Goal: Information Seeking & Learning: Understand process/instructions

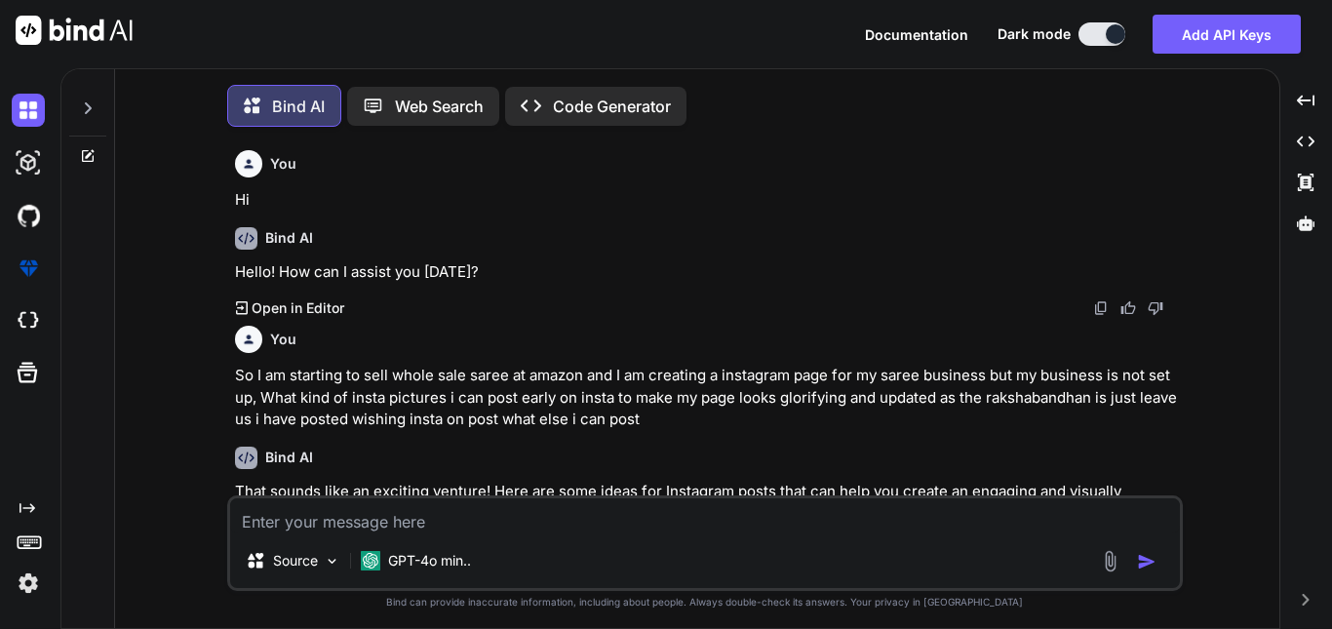
scroll to position [6175, 0]
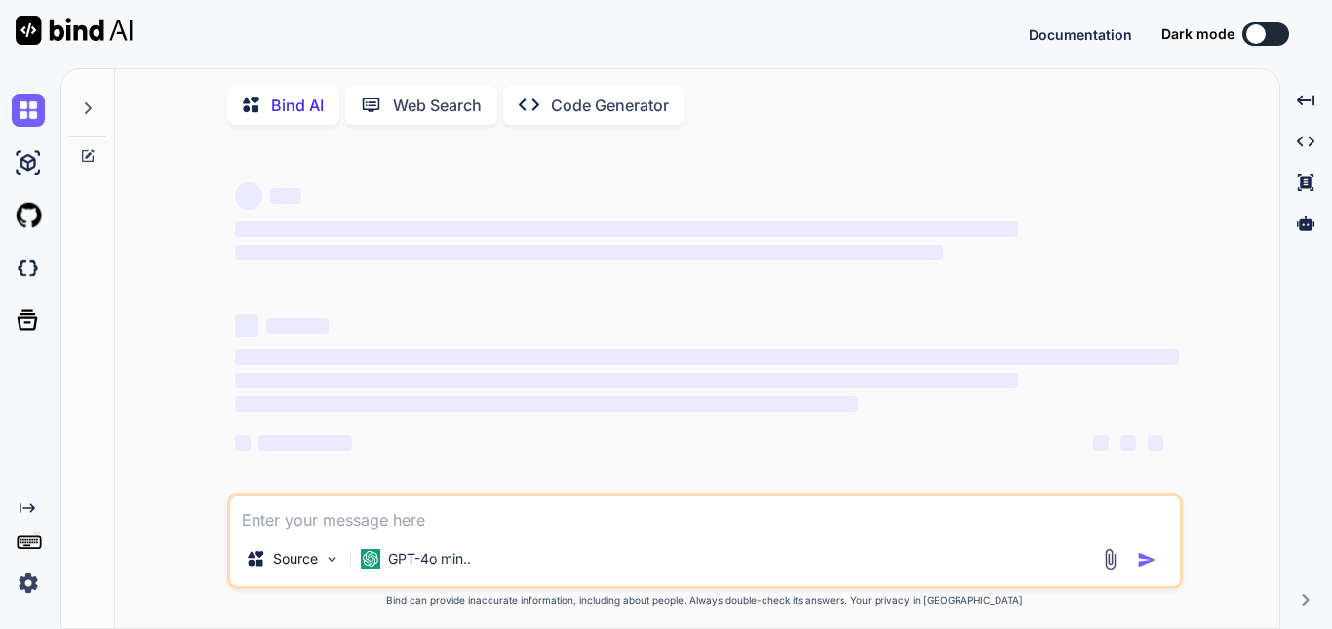
click at [1265, 34] on div at bounding box center [1256, 34] width 20 height 20
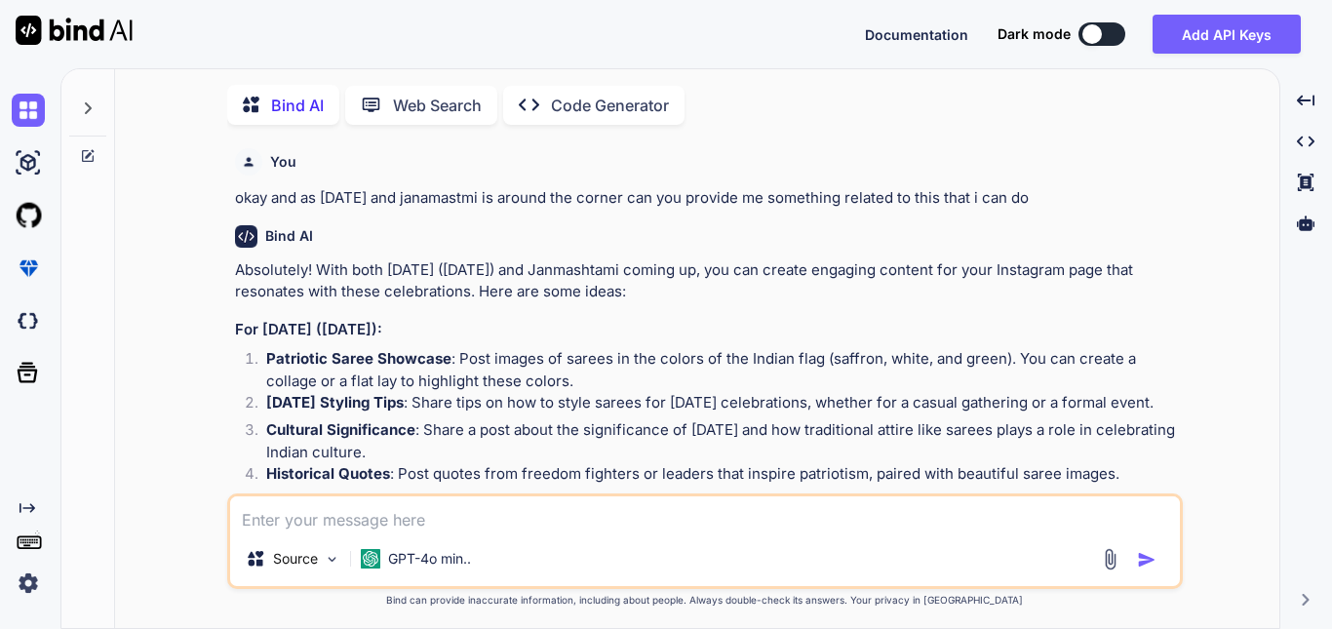
scroll to position [8, 0]
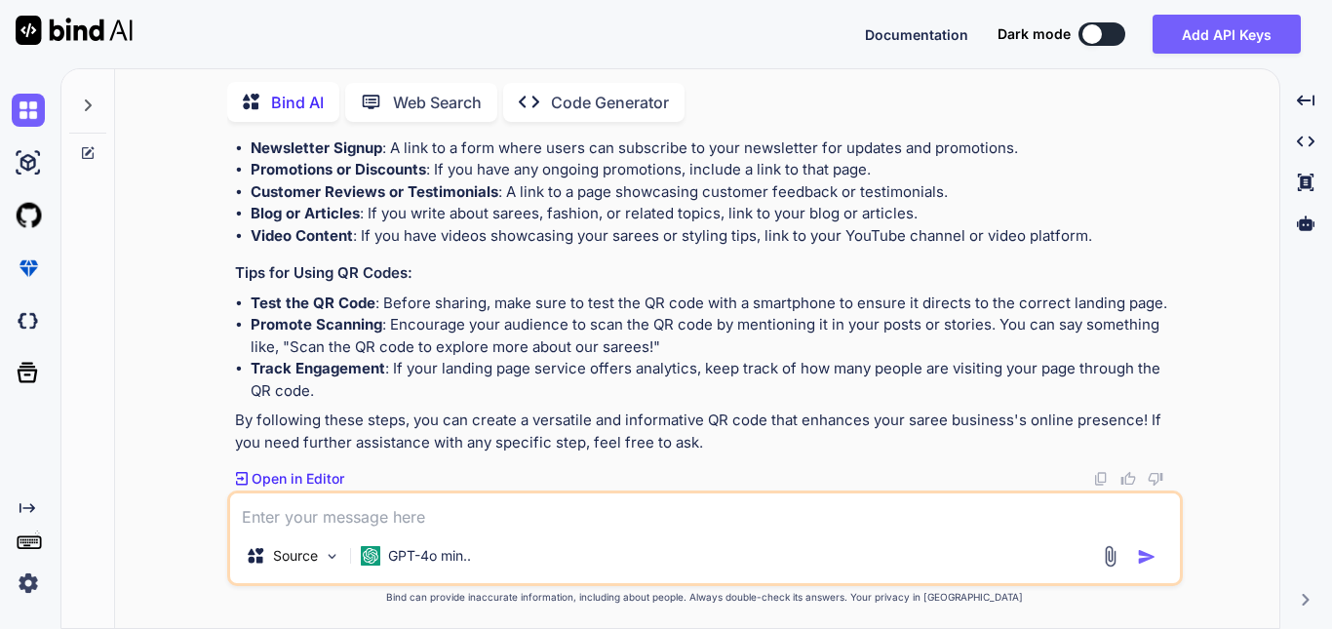
click at [1095, 36] on div at bounding box center [1093, 34] width 20 height 20
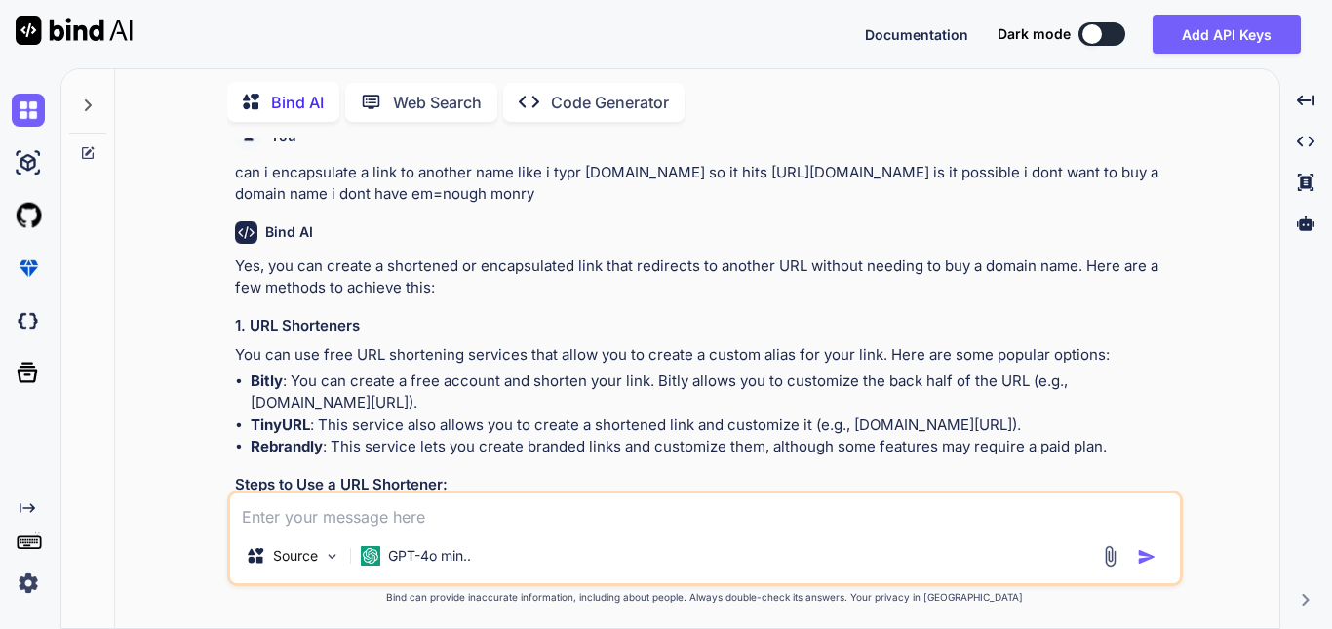
scroll to position [3963, 0]
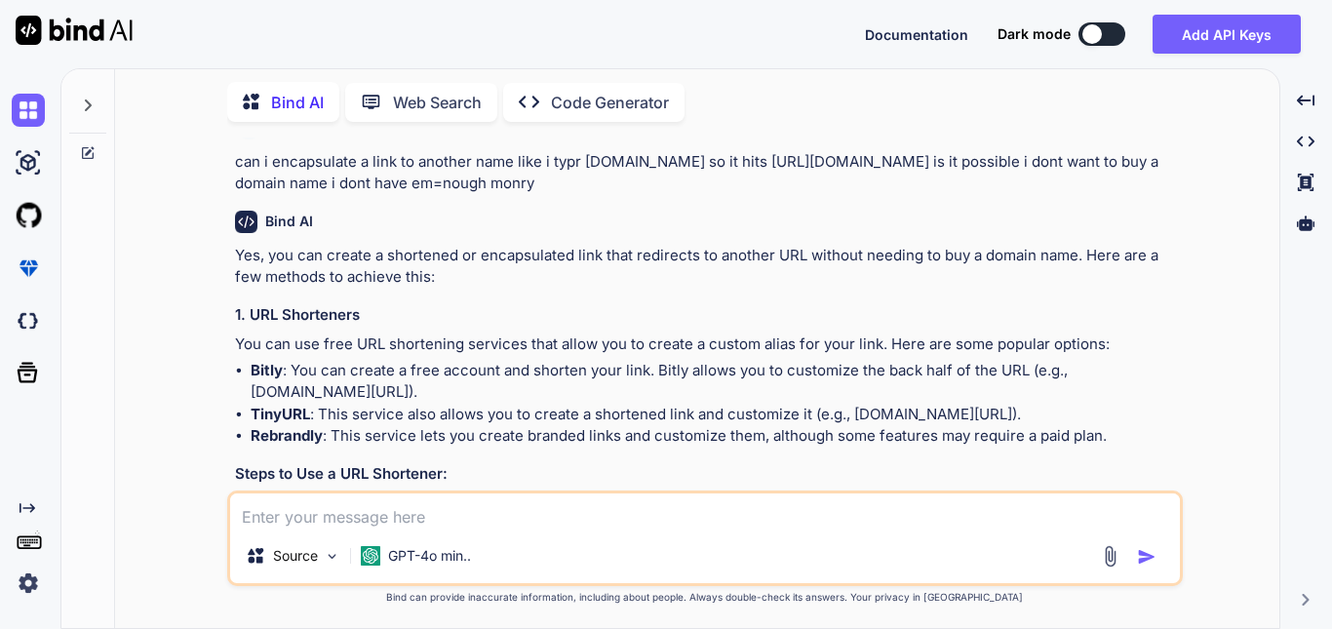
click at [1100, 34] on div at bounding box center [1093, 34] width 20 height 20
type textarea "x"
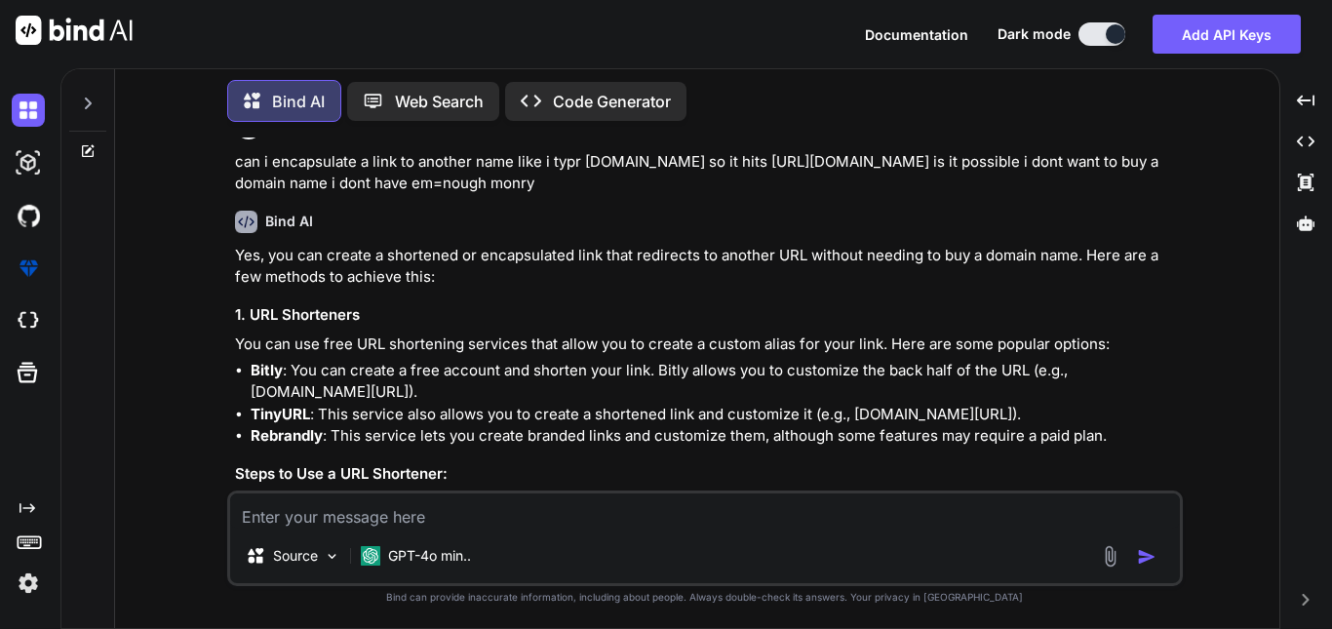
click at [385, 520] on textarea at bounding box center [705, 510] width 950 height 35
type textarea "C"
type textarea "x"
type textarea "Co"
type textarea "x"
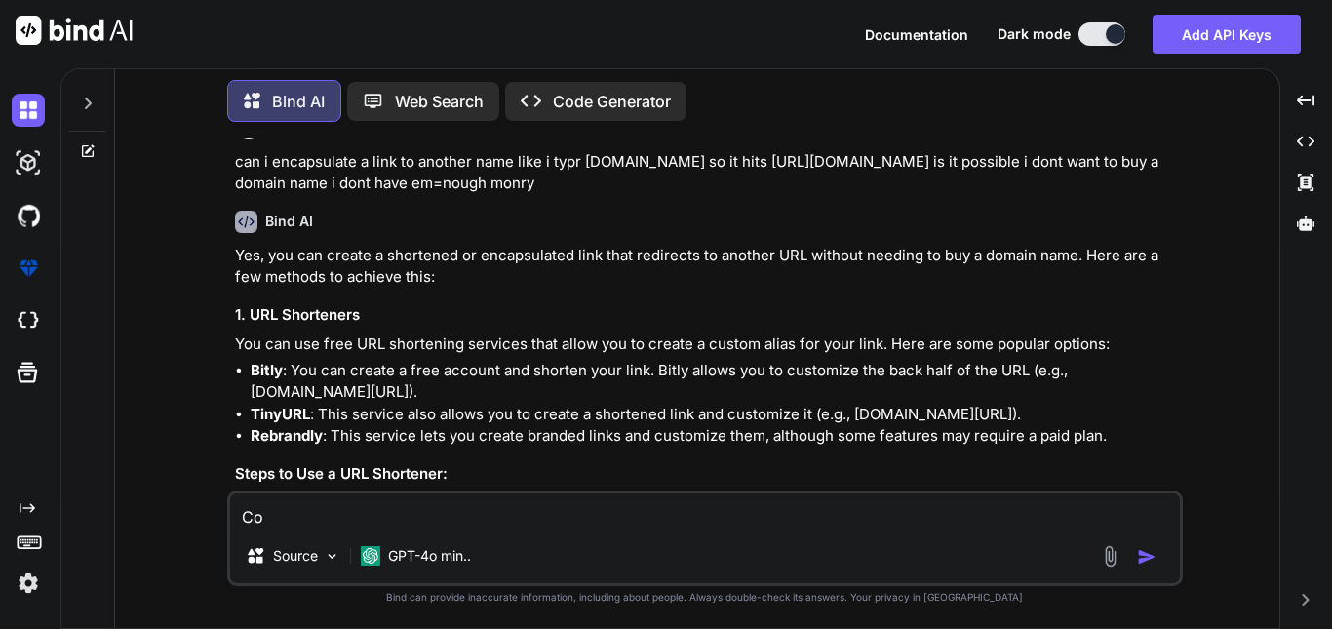
type textarea "Com"
type textarea "x"
type textarea "Comp"
type textarea "x"
type textarea "Compa"
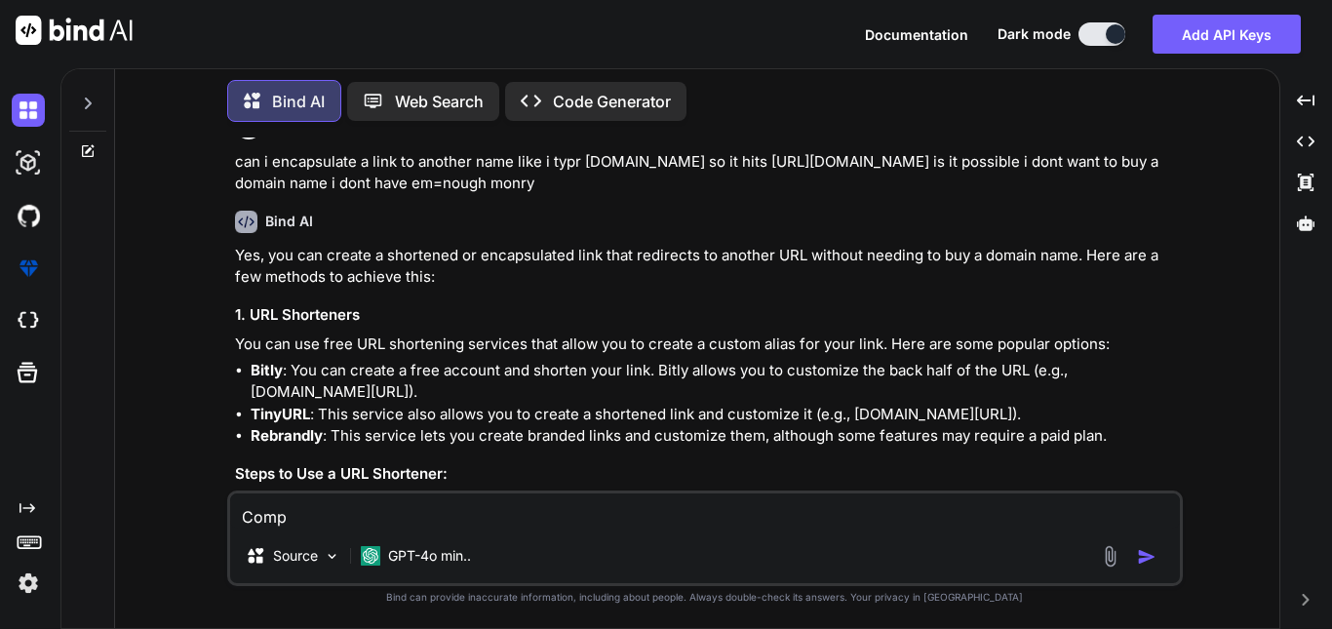
type textarea "x"
type textarea "Compan"
type textarea "x"
type textarea "Compani"
type textarea "x"
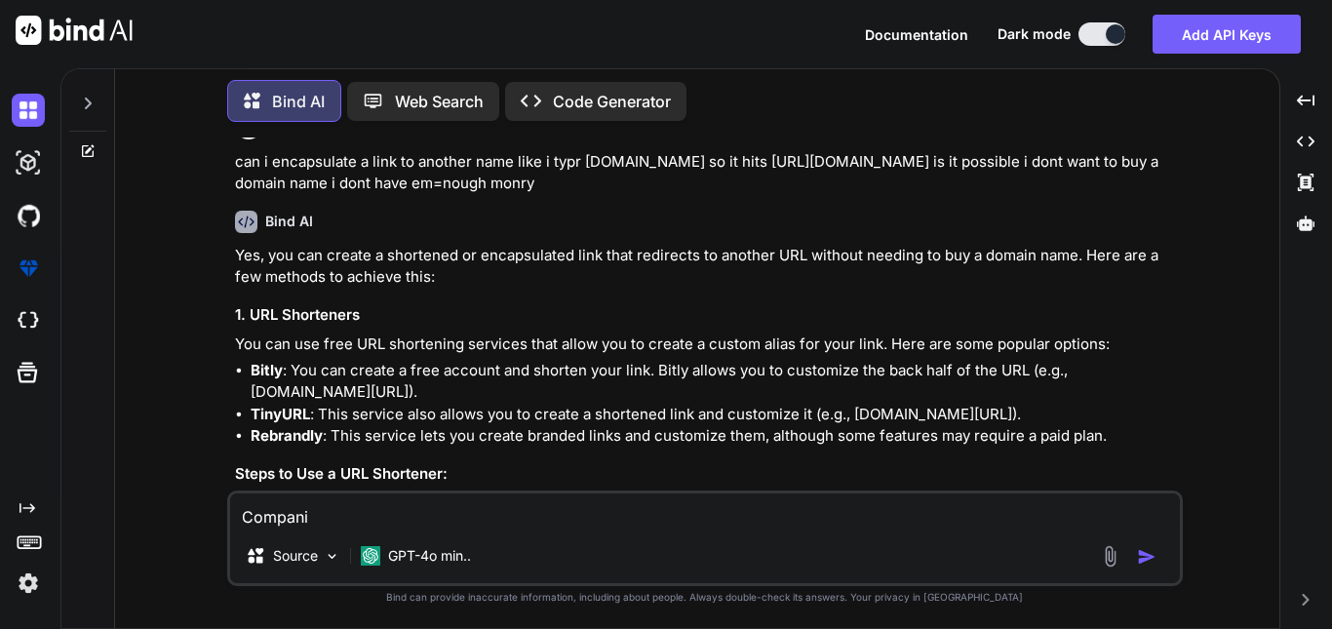
type textarea "Companie"
type textarea "x"
type textarea "Companies"
type textarea "x"
type textarea "Companies"
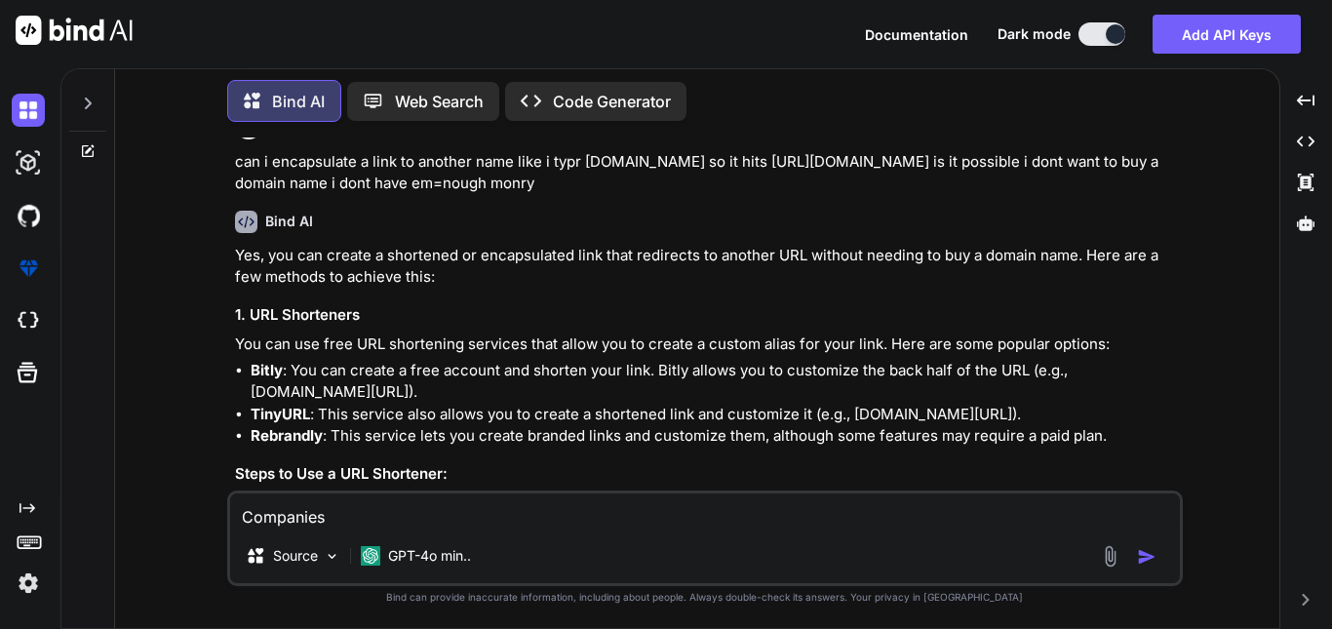
type textarea "x"
type textarea "Companies t"
type textarea "x"
type textarea "Companies th"
type textarea "x"
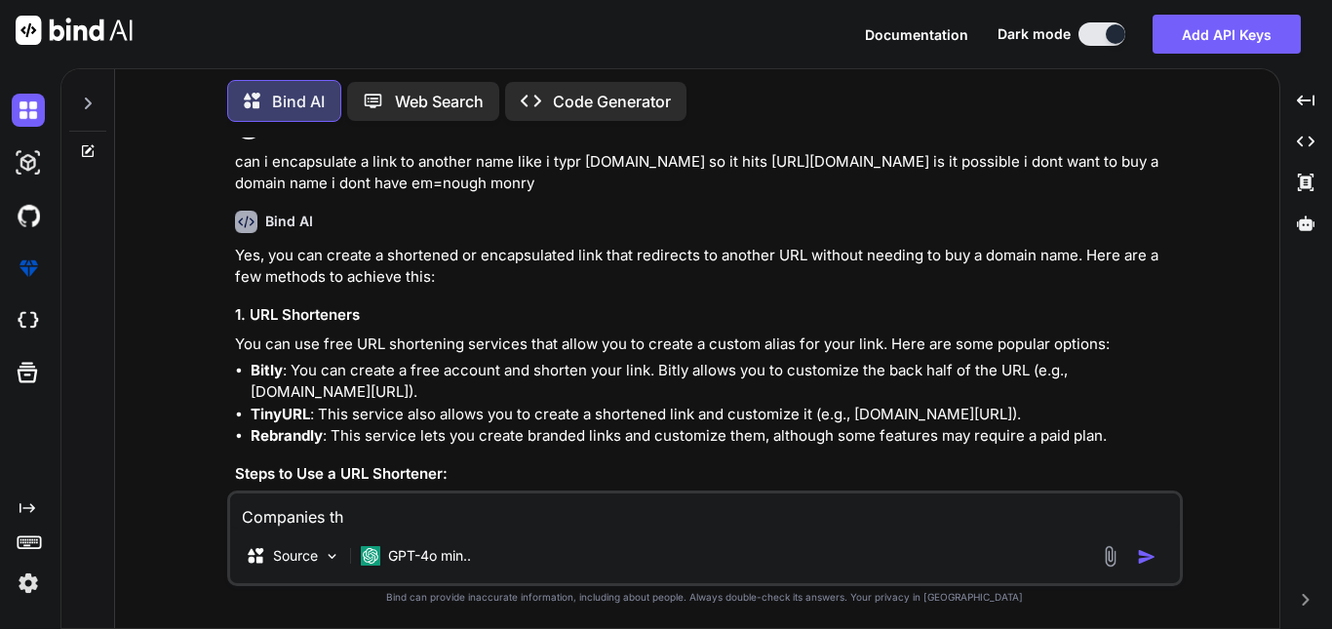
type textarea "Companies tha"
type textarea "x"
type textarea "Companies that"
type textarea "x"
type textarea "Companies that"
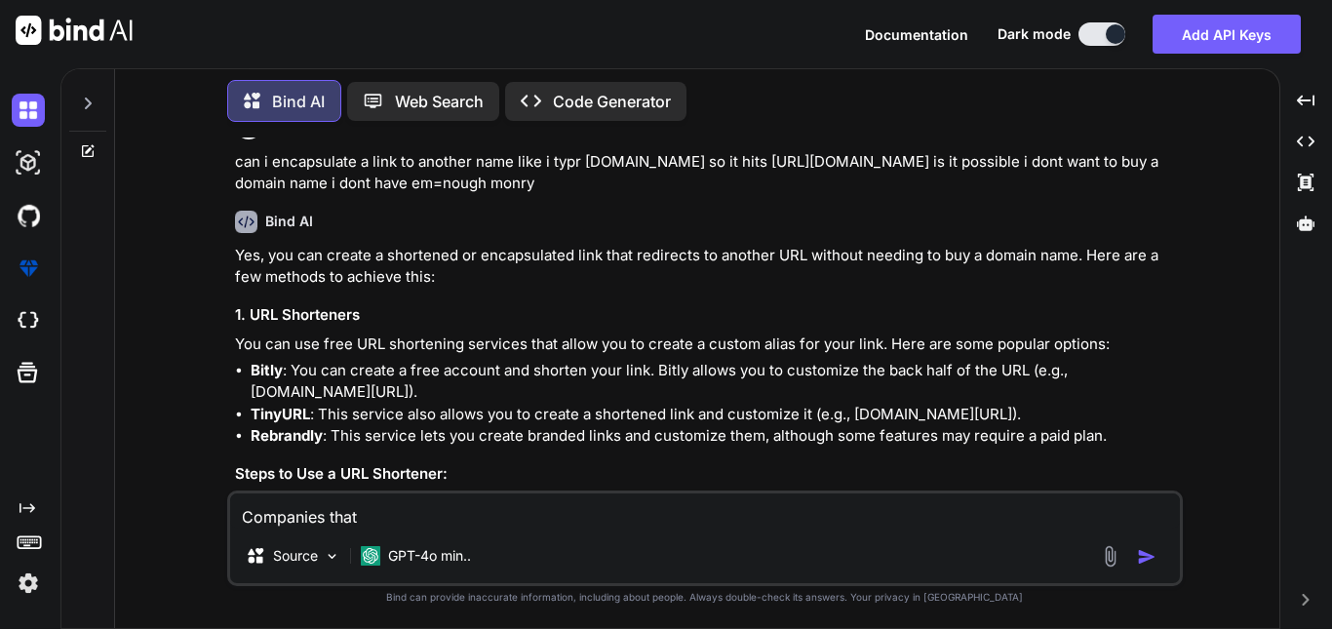
type textarea "x"
type textarea "Companies that p"
type textarea "x"
type textarea "Companies that pr"
type textarea "x"
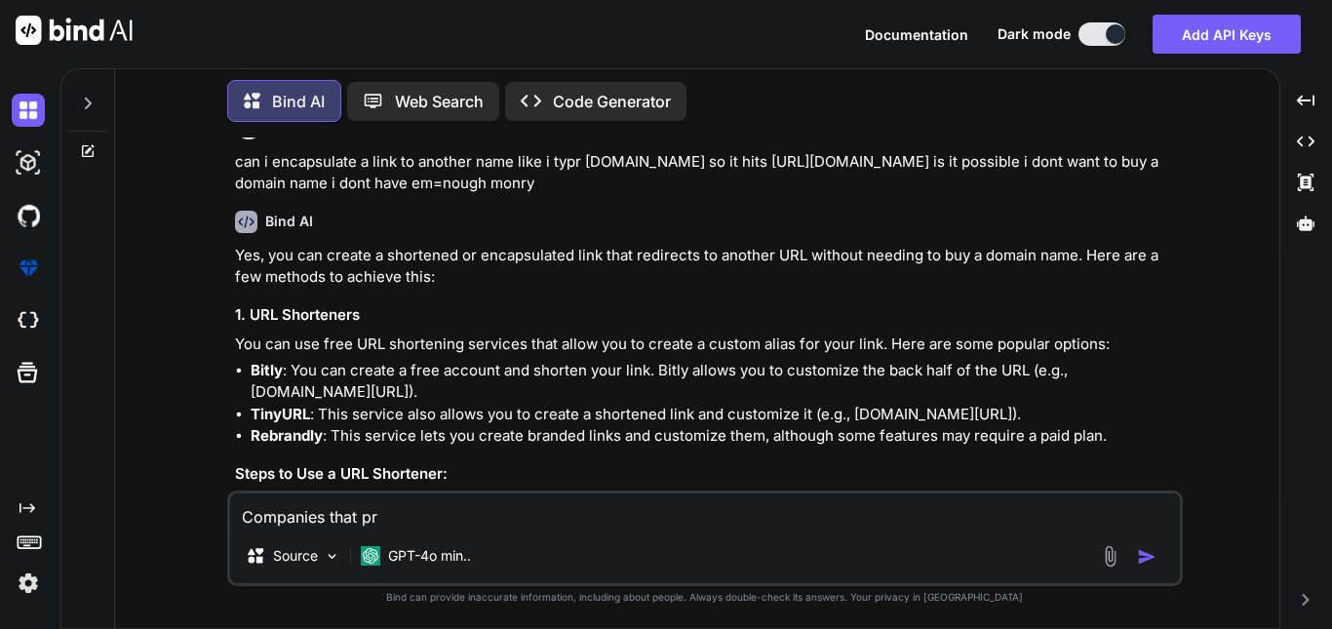
type textarea "Companies that pro"
type textarea "x"
type textarea "Companies that prov"
type textarea "x"
type textarea "Companies that provi"
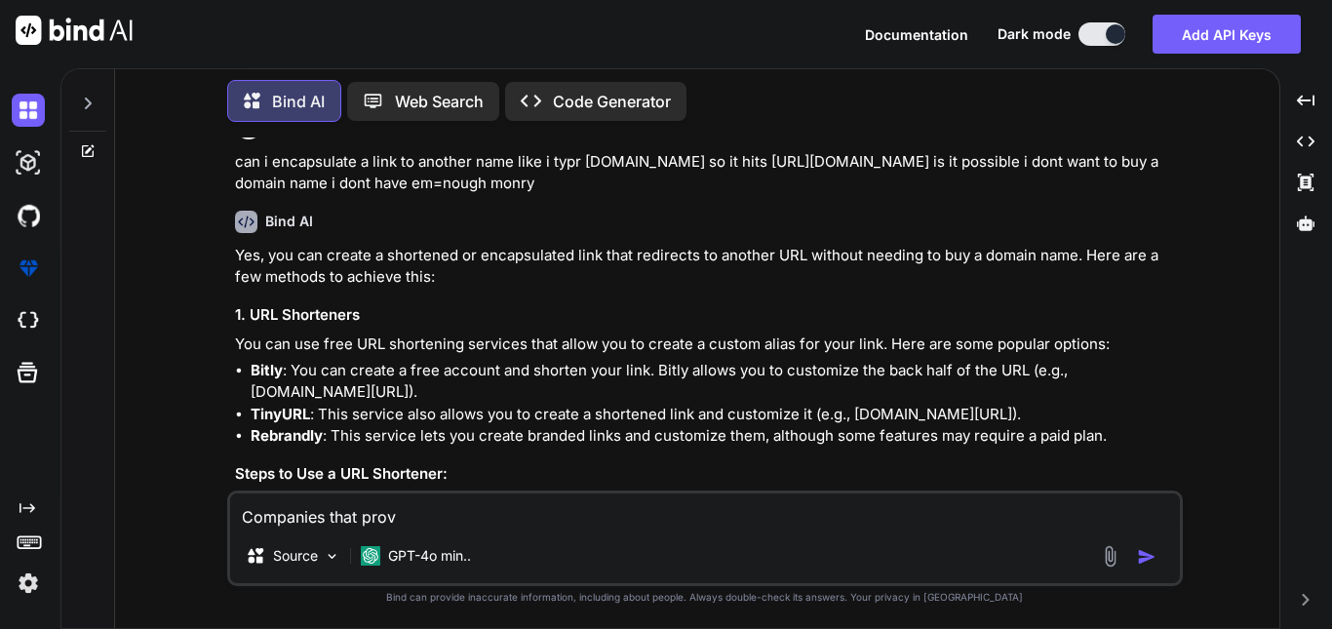
type textarea "x"
type textarea "Companies that provid"
type textarea "x"
type textarea "Companies that provide"
type textarea "x"
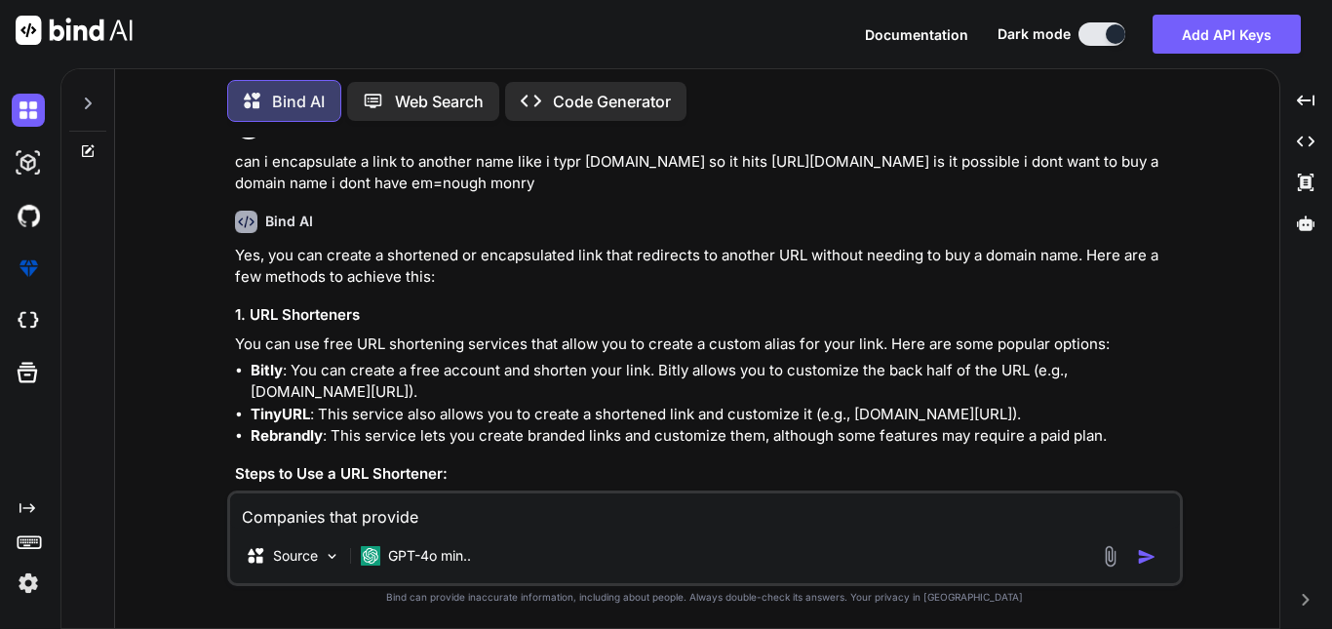
type textarea "Companies that provide"
type textarea "x"
type textarea "Companies that provide d"
type textarea "x"
type textarea "Companies that provide de"
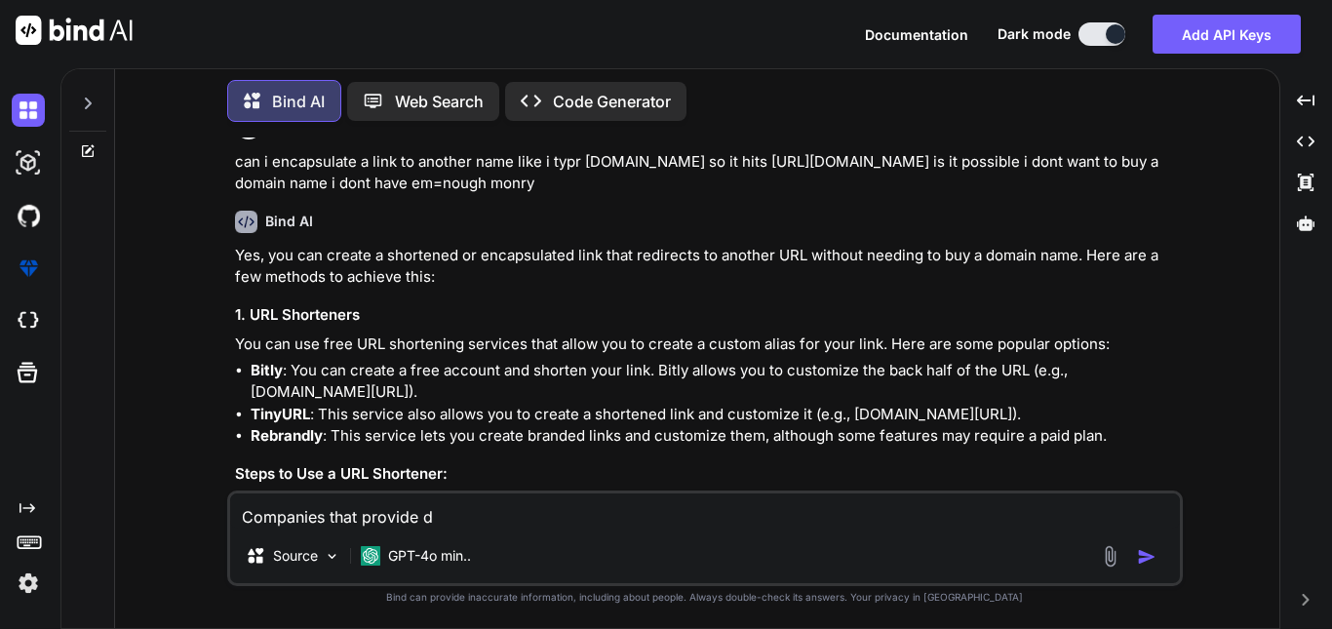
type textarea "x"
type textarea "Companies that provide del"
type textarea "x"
type textarea "Companies that provide deli"
type textarea "x"
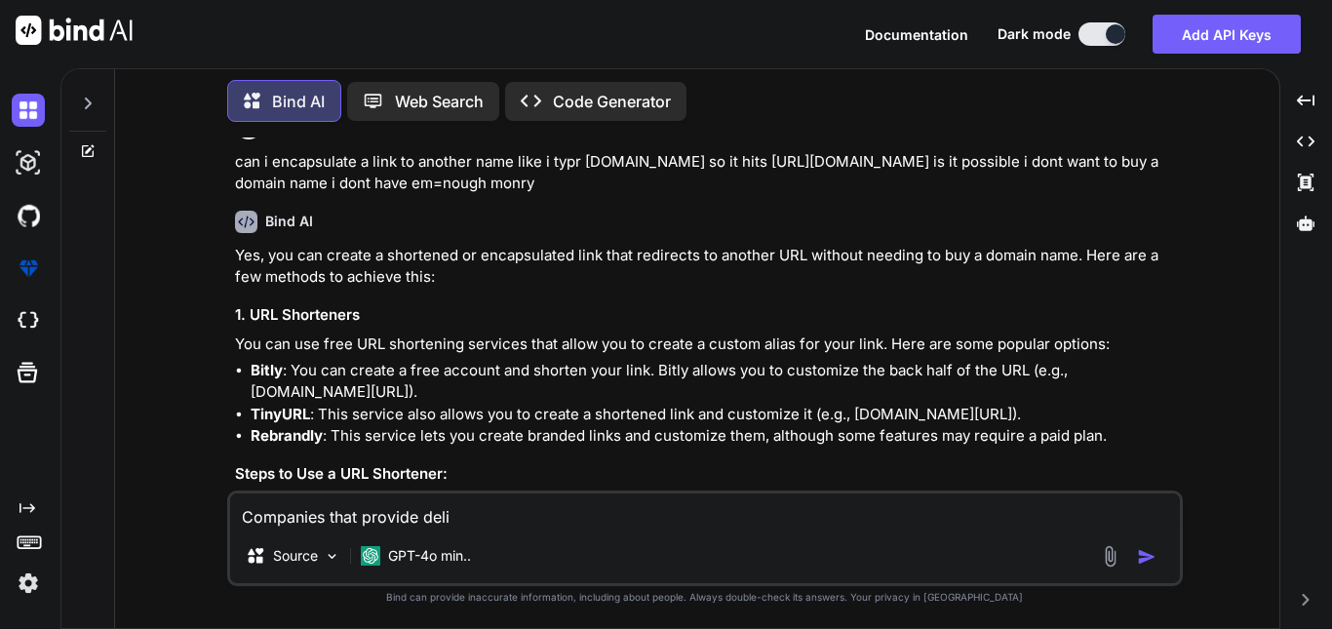
type textarea "Companies that provide deliv"
type textarea "x"
type textarea "Companies that provide delive"
type textarea "x"
type textarea "Companies that provide deliver"
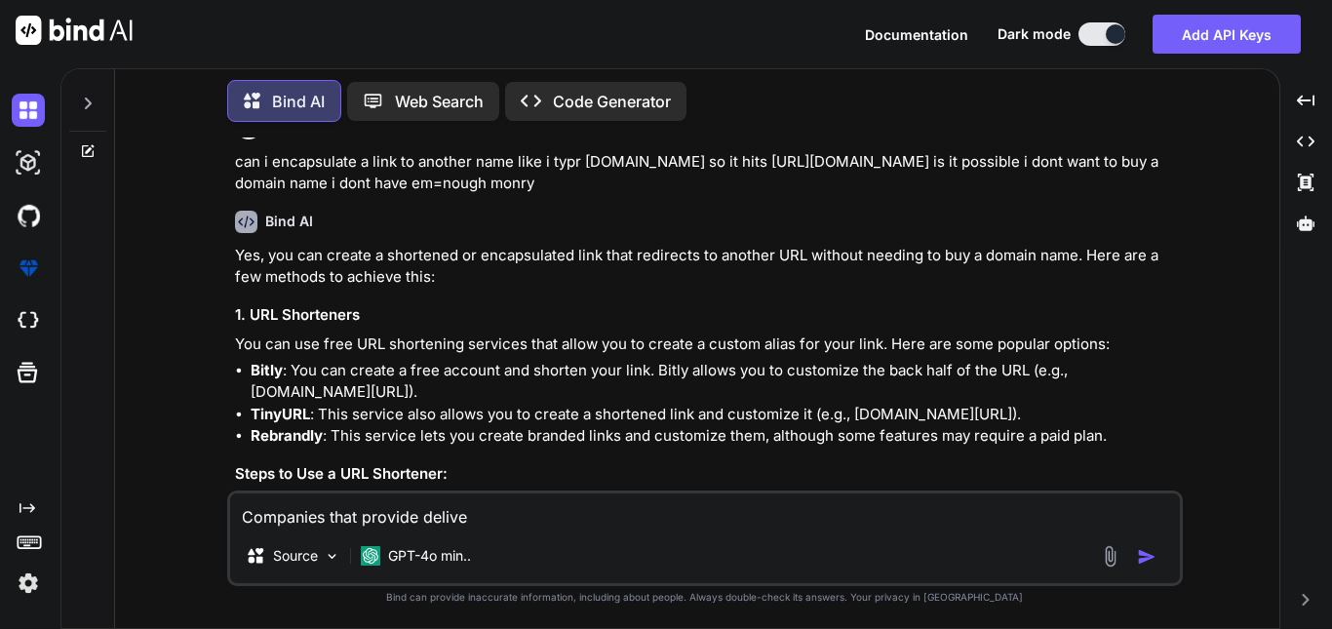
type textarea "x"
type textarea "Companies that provide delivery"
type textarea "x"
type textarea "Companies that provide delivery"
type textarea "x"
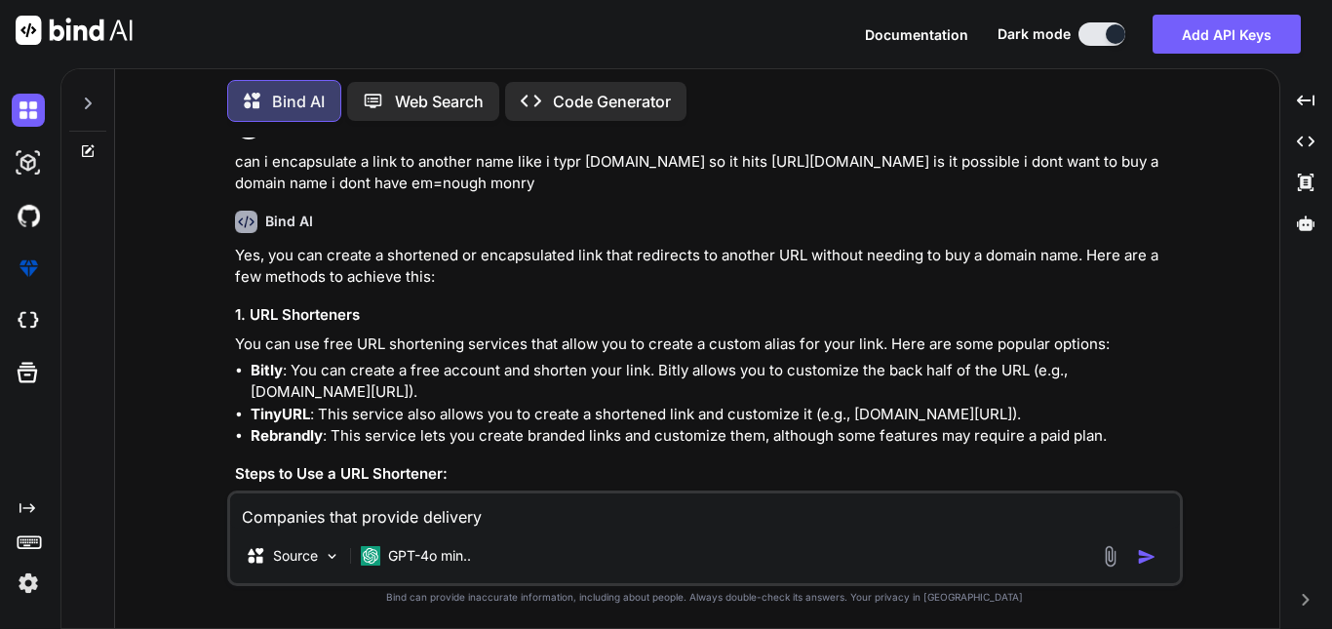
type textarea "Companies that provide delivery s"
type textarea "x"
type textarea "Companies that provide delivery se"
type textarea "x"
type textarea "Companies that provide delivery ser"
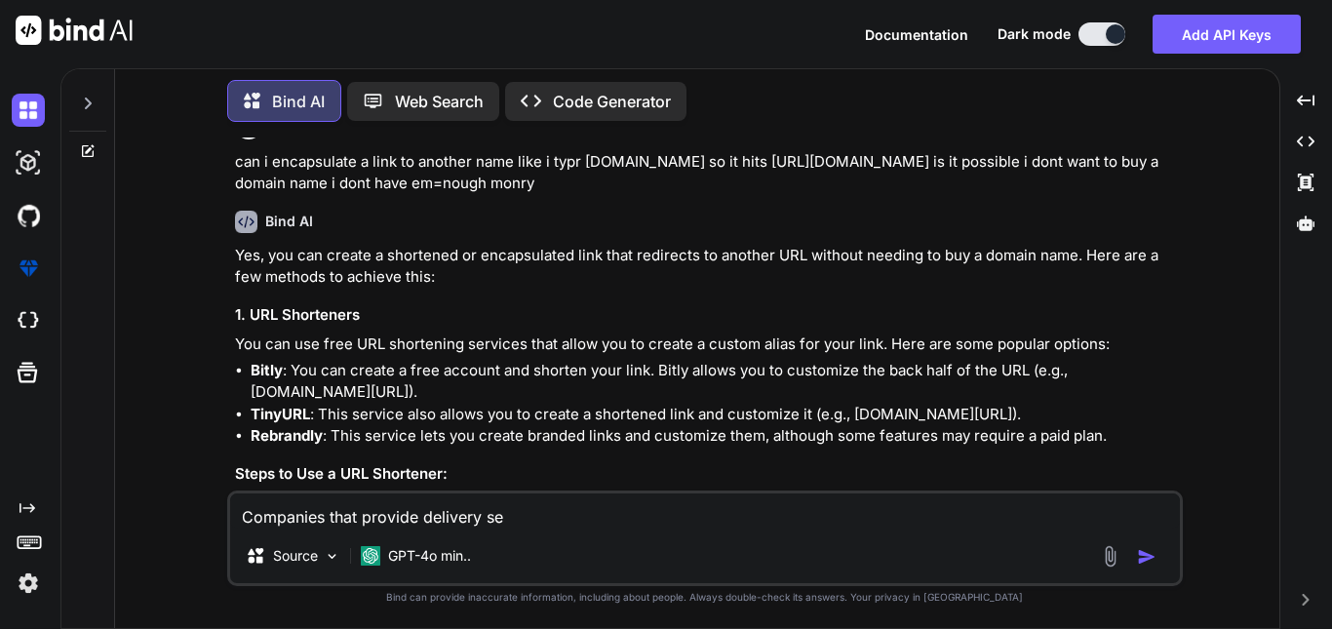
type textarea "x"
type textarea "Companies that provide delivery serv"
type textarea "x"
type textarea "Companies that provide delivery servi"
type textarea "x"
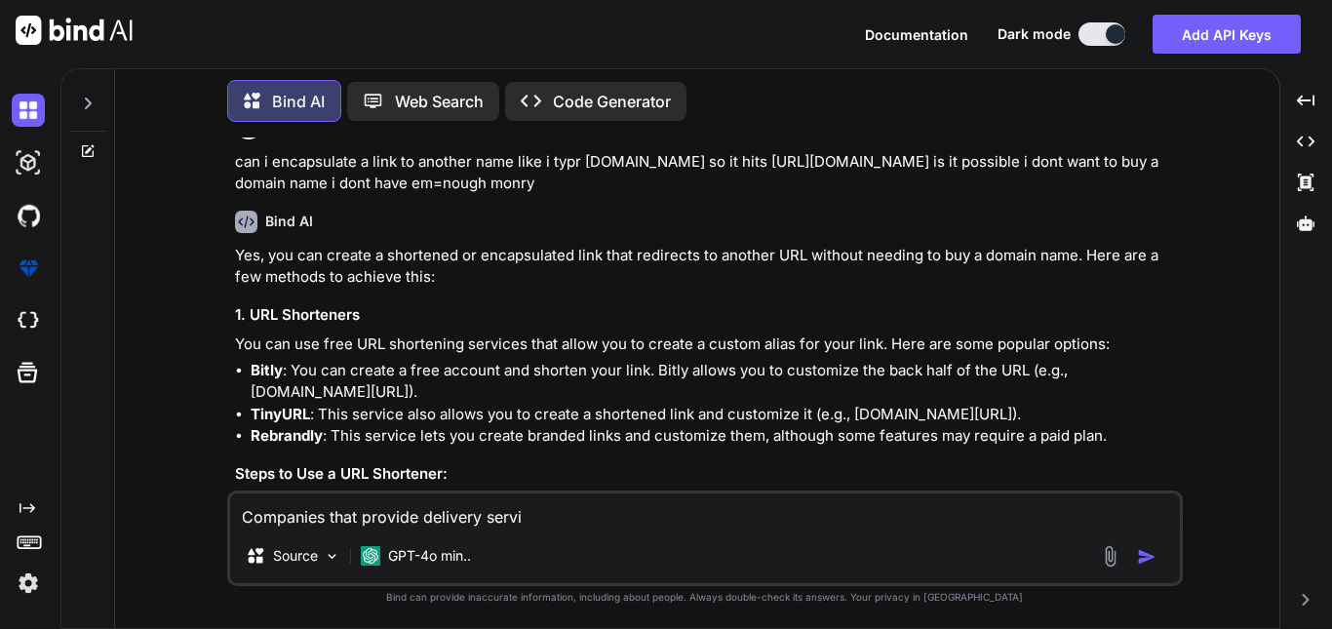
type textarea "Companies that provide delivery servix"
type textarea "x"
type textarea "Companies that provide delivery servi"
type textarea "x"
type textarea "Companies that provide delivery servic"
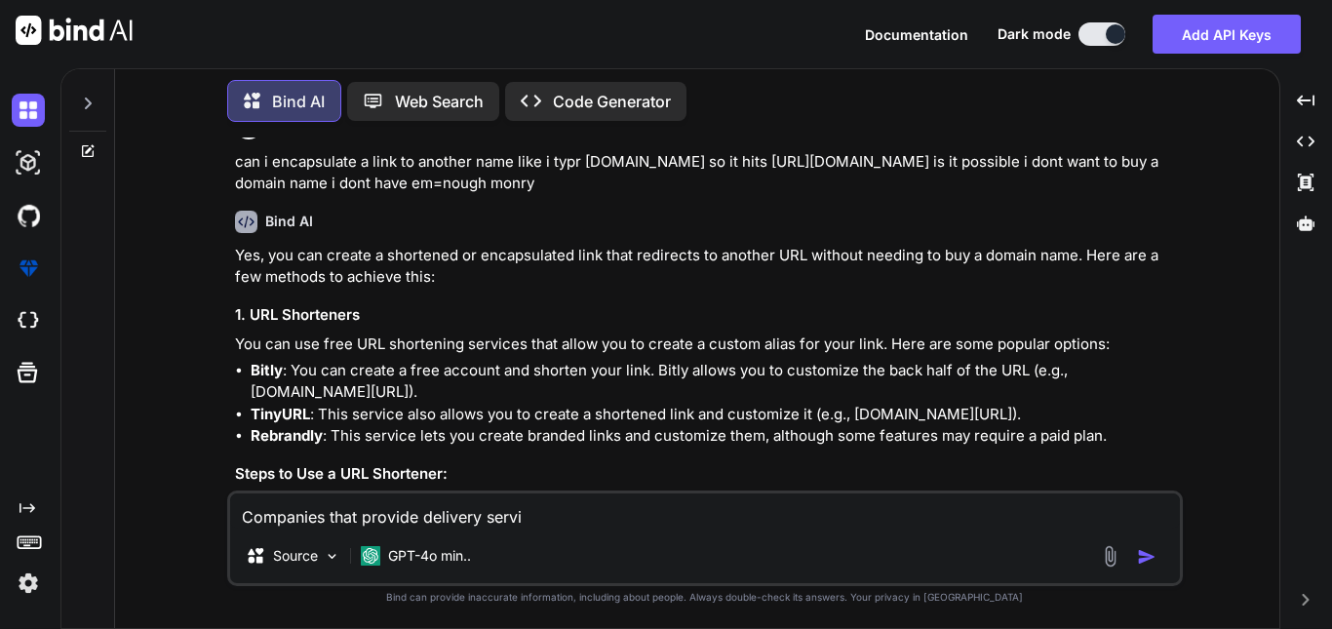
type textarea "x"
type textarea "Companies that provide delivery service"
type textarea "x"
type textarea "Companies that provide delivery service"
type textarea "x"
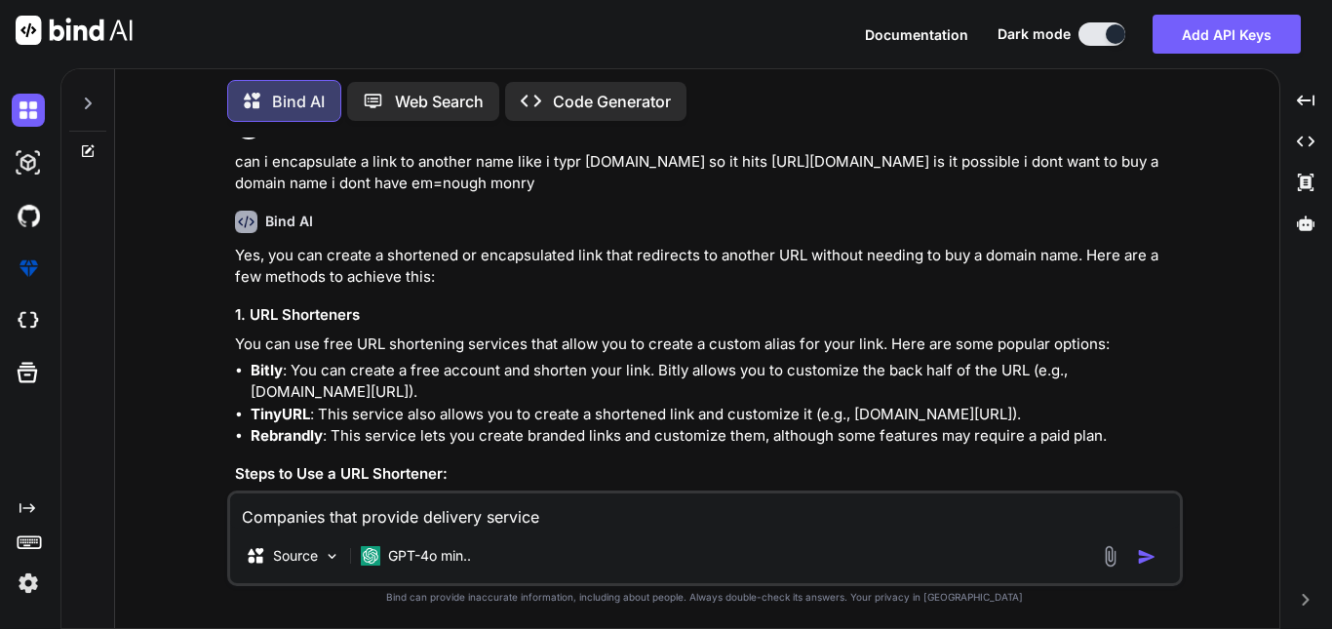
type textarea "Companies that provide delivery service i"
type textarea "x"
type textarea "Companies that provide delivery service in"
type textarea "x"
type textarea "Companies that provide delivery service in"
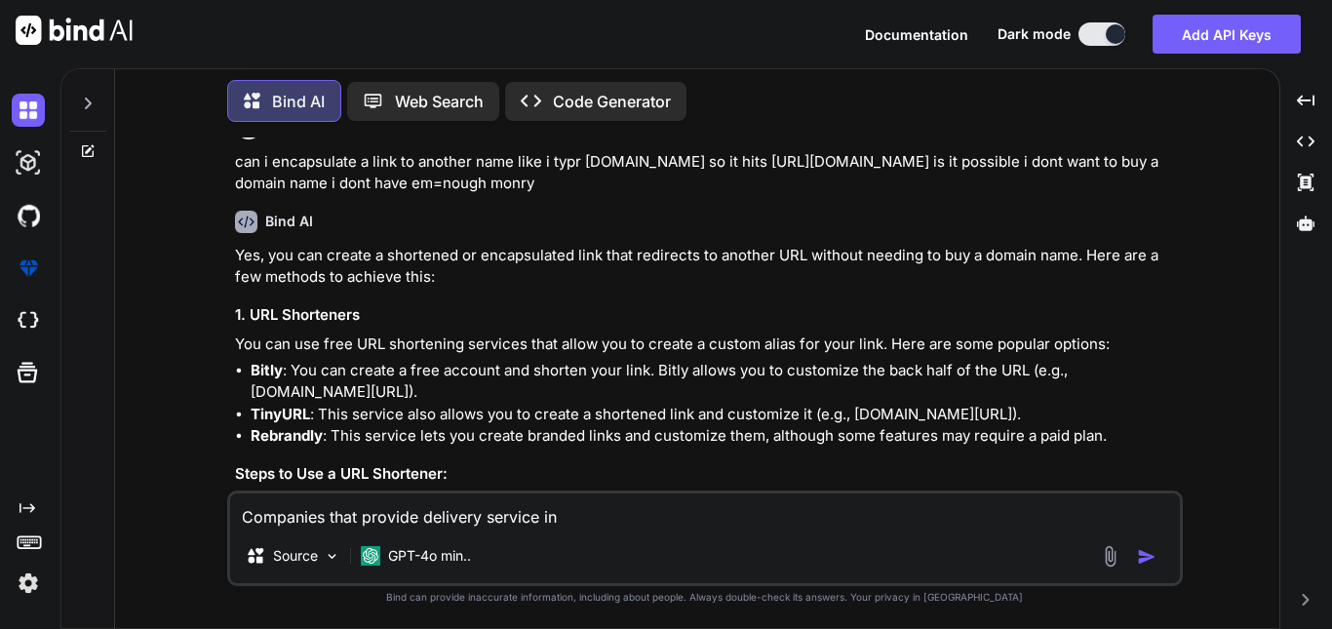
type textarea "x"
type textarea "Companies that provide delivery service in i"
type textarea "x"
type textarea "Companies that provide delivery service in in"
type textarea "x"
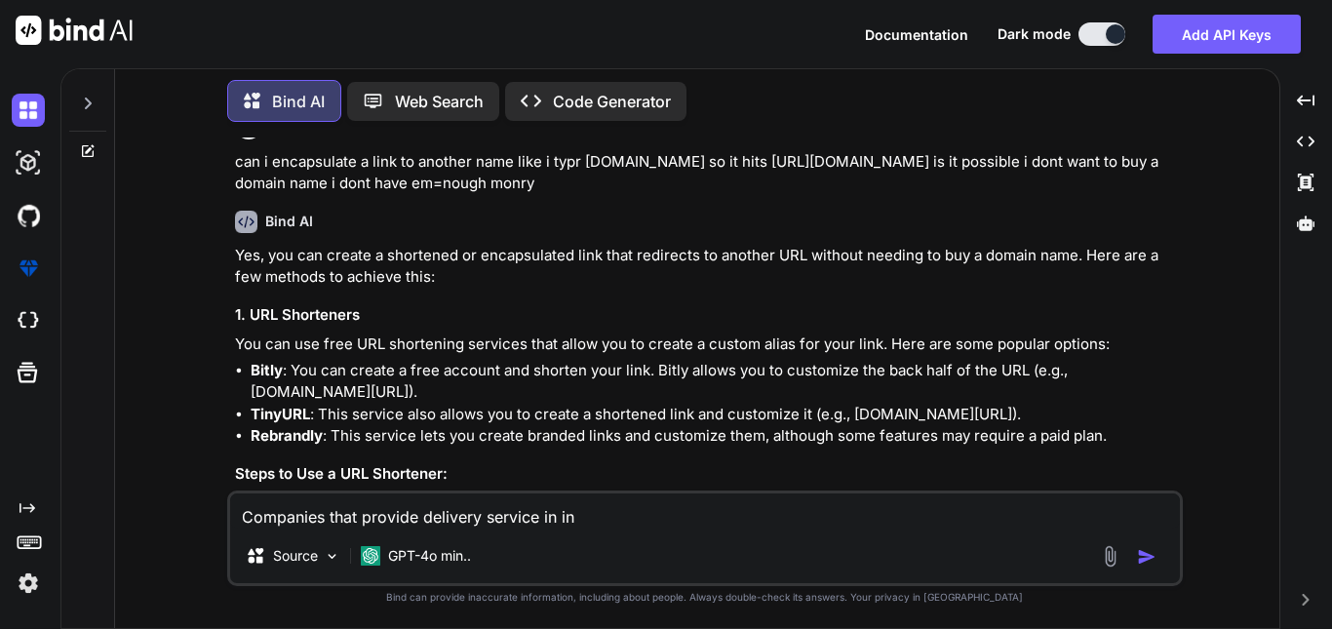
type textarea "Companies that provide delivery service in [GEOGRAPHIC_DATA]"
type textarea "x"
type textarea "Companies that provide delivery service in [GEOGRAPHIC_DATA]"
type textarea "x"
type textarea "Companies that provide delivery service in [GEOGRAPHIC_DATA]"
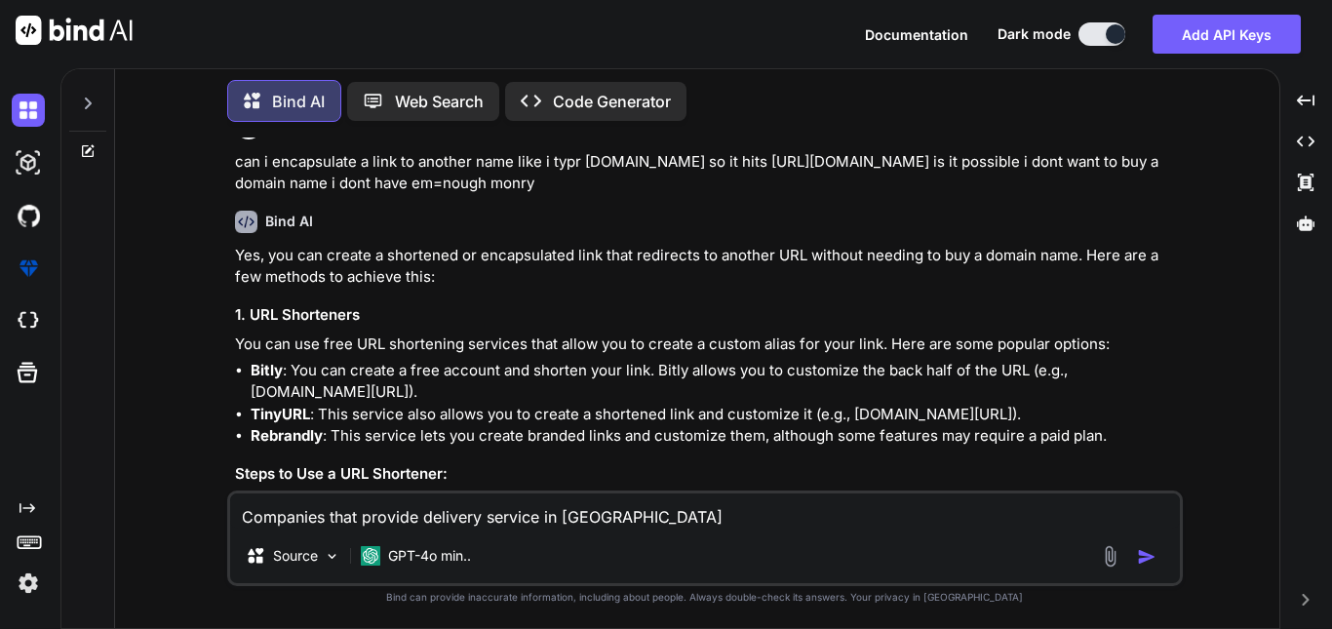
type textarea "x"
type textarea "Companies that provide delivery service in [GEOGRAPHIC_DATA]"
type textarea "x"
type textarea "Companies that provide delivery service in [GEOGRAPHIC_DATA] l"
type textarea "x"
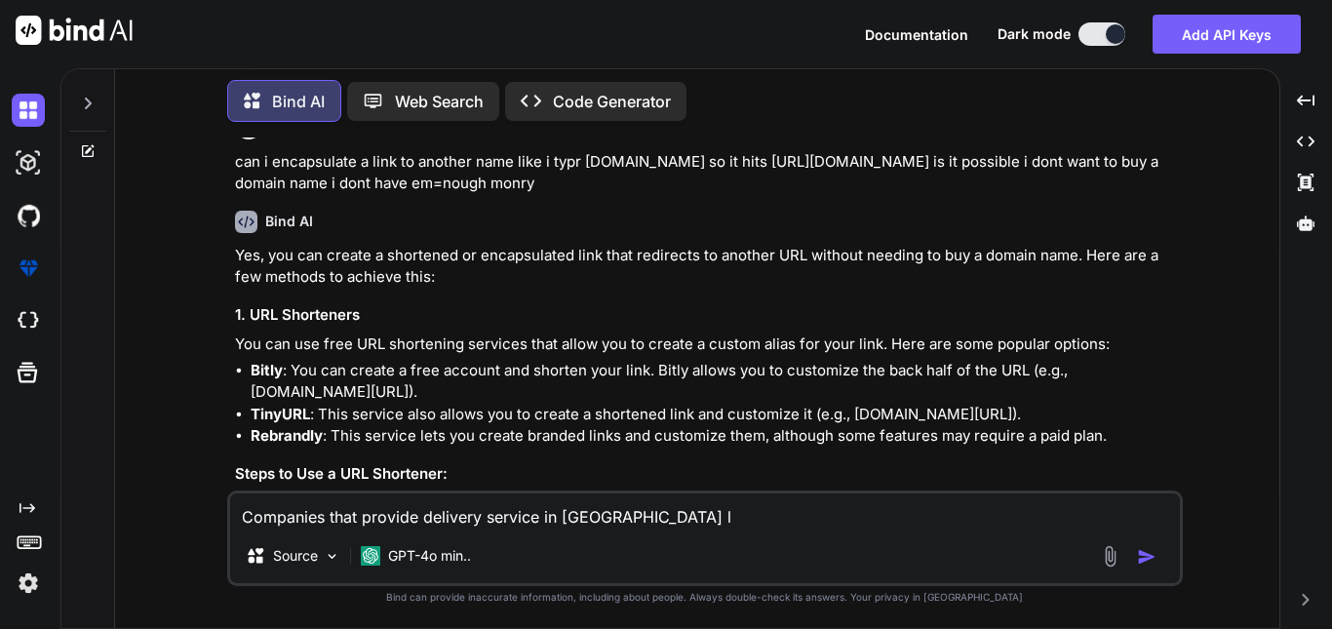
type textarea "Companies that provide delivery service in [GEOGRAPHIC_DATA] li"
type textarea "x"
type textarea "Companies that provide delivery service in [GEOGRAPHIC_DATA] lik"
type textarea "x"
type textarea "Companies that provide delivery service in [GEOGRAPHIC_DATA] like"
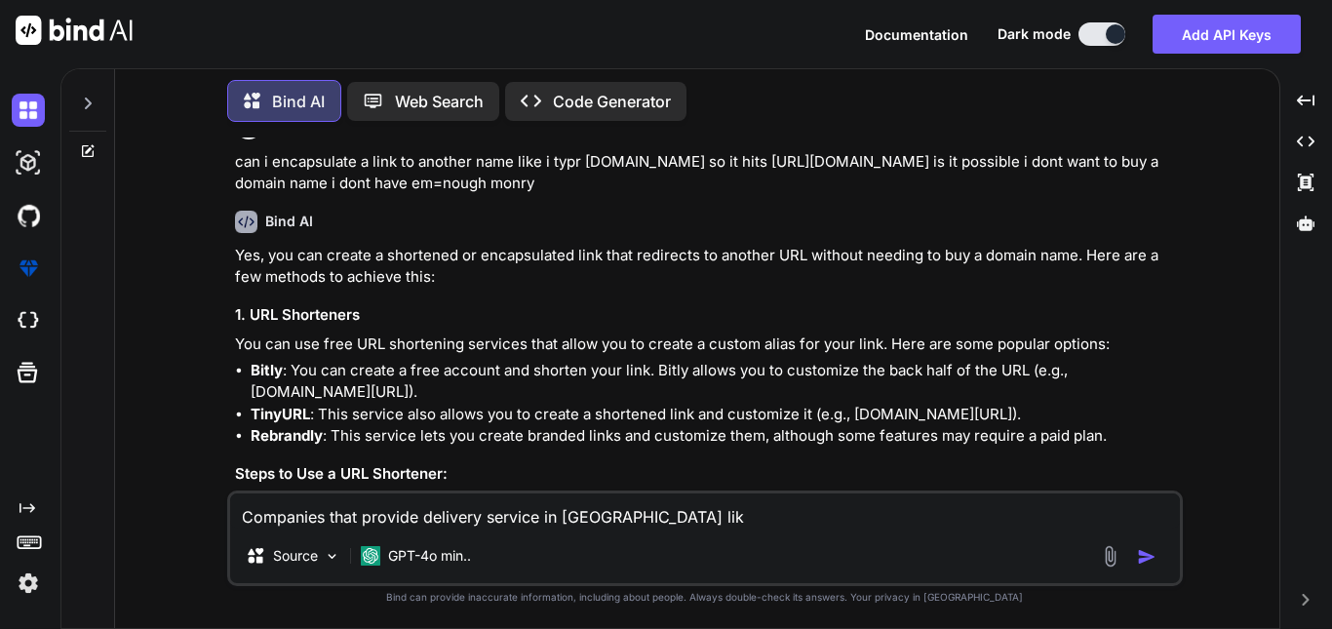
type textarea "x"
type textarea "Companies that provide delivery service in [GEOGRAPHIC_DATA] like"
type textarea "x"
type textarea "Companies that provide delivery service in [GEOGRAPHIC_DATA] like s"
type textarea "x"
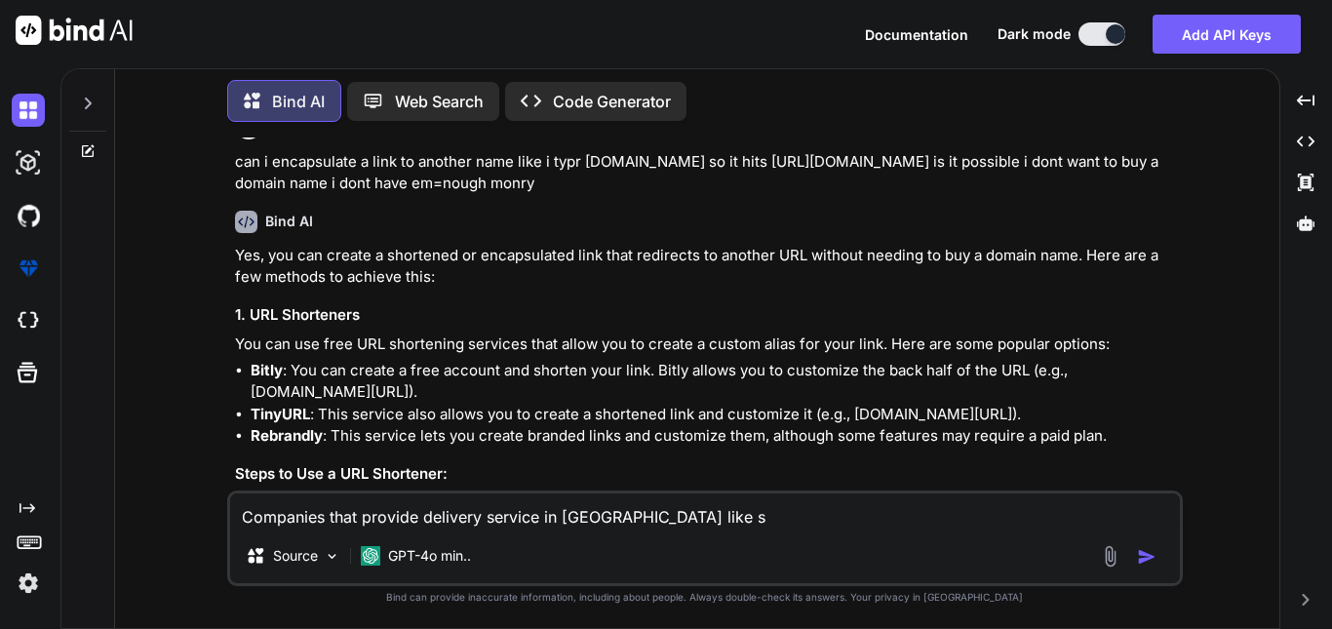
type textarea "Companies that provide delivery service in [GEOGRAPHIC_DATA] like sh"
type textarea "x"
type textarea "Companies that provide delivery service in [GEOGRAPHIC_DATA] like shi"
type textarea "x"
type textarea "Companies that provide delivery service in [GEOGRAPHIC_DATA] like ship"
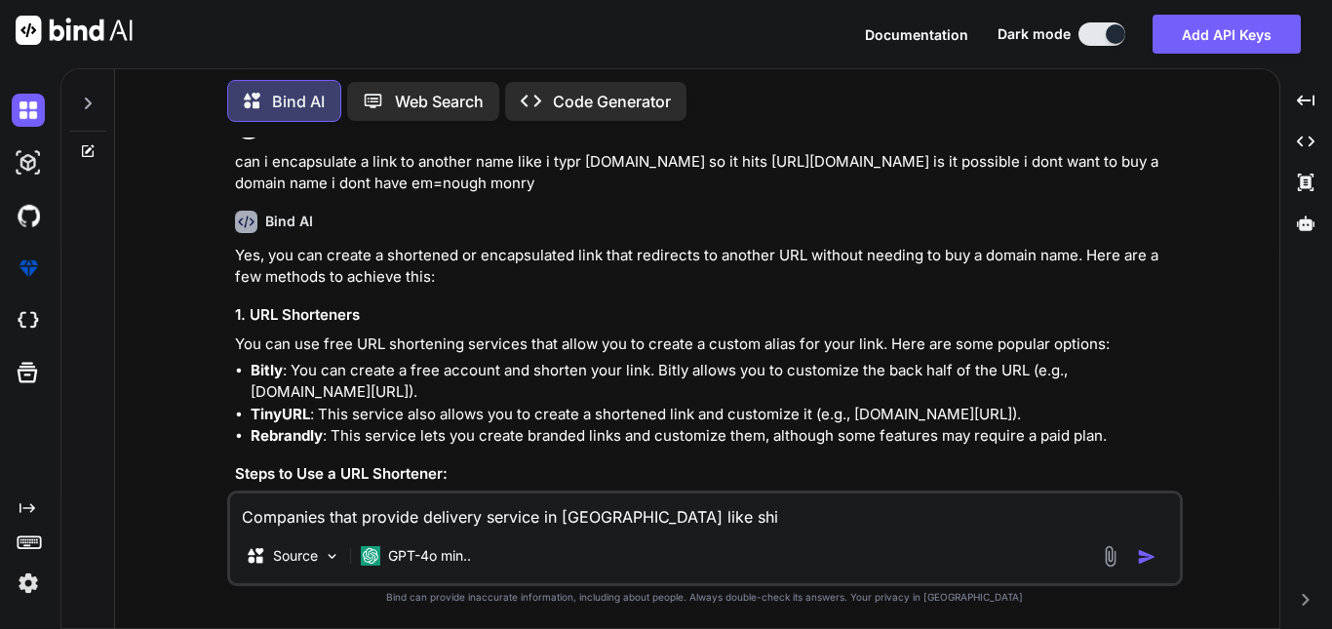
type textarea "x"
type textarea "Companies that provide delivery service in [GEOGRAPHIC_DATA] like ship"
type textarea "x"
type textarea "Companies that provide delivery service in [GEOGRAPHIC_DATA] like ship r"
type textarea "x"
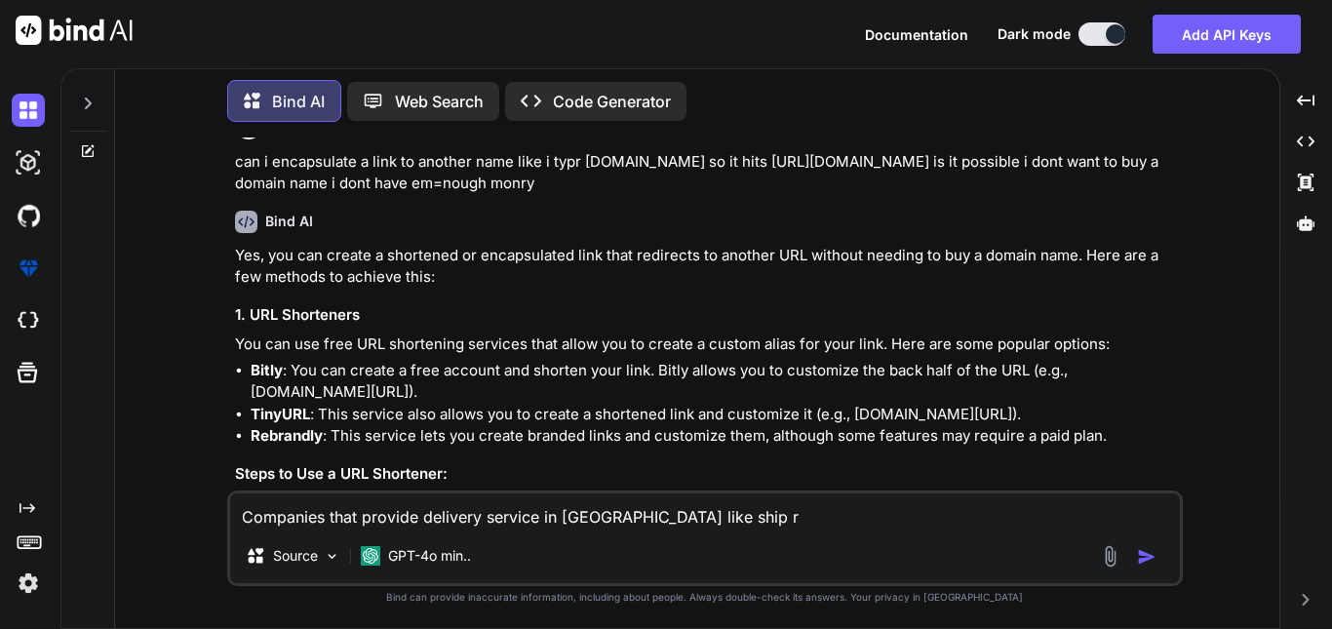
type textarea "Companies that provide delivery service in [GEOGRAPHIC_DATA] like ship ro"
type textarea "x"
type textarea "Companies that provide delivery service in [GEOGRAPHIC_DATA] like ship roc"
type textarea "x"
type textarea "Companies that provide delivery service in [GEOGRAPHIC_DATA] like ship rock"
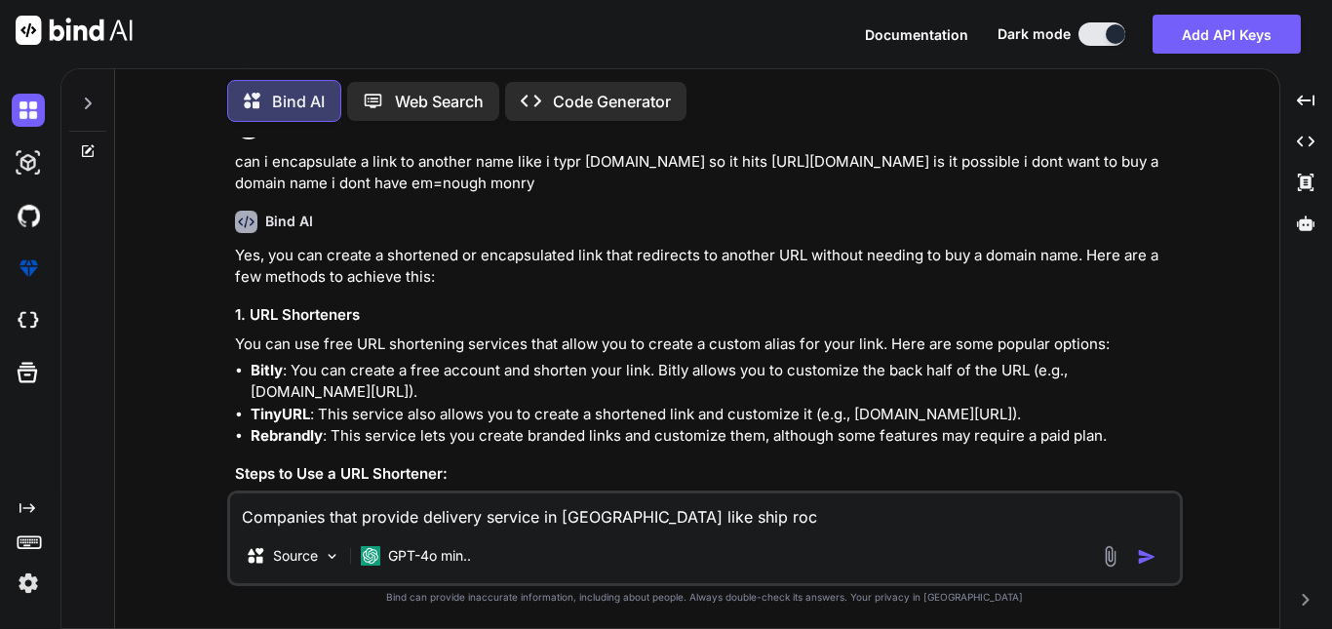
type textarea "x"
type textarea "Companies that provide delivery service in [GEOGRAPHIC_DATA] like ship [PERSON_…"
type textarea "x"
type textarea "Companies that provide delivery service in [GEOGRAPHIC_DATA] like ship rocket"
type textarea "x"
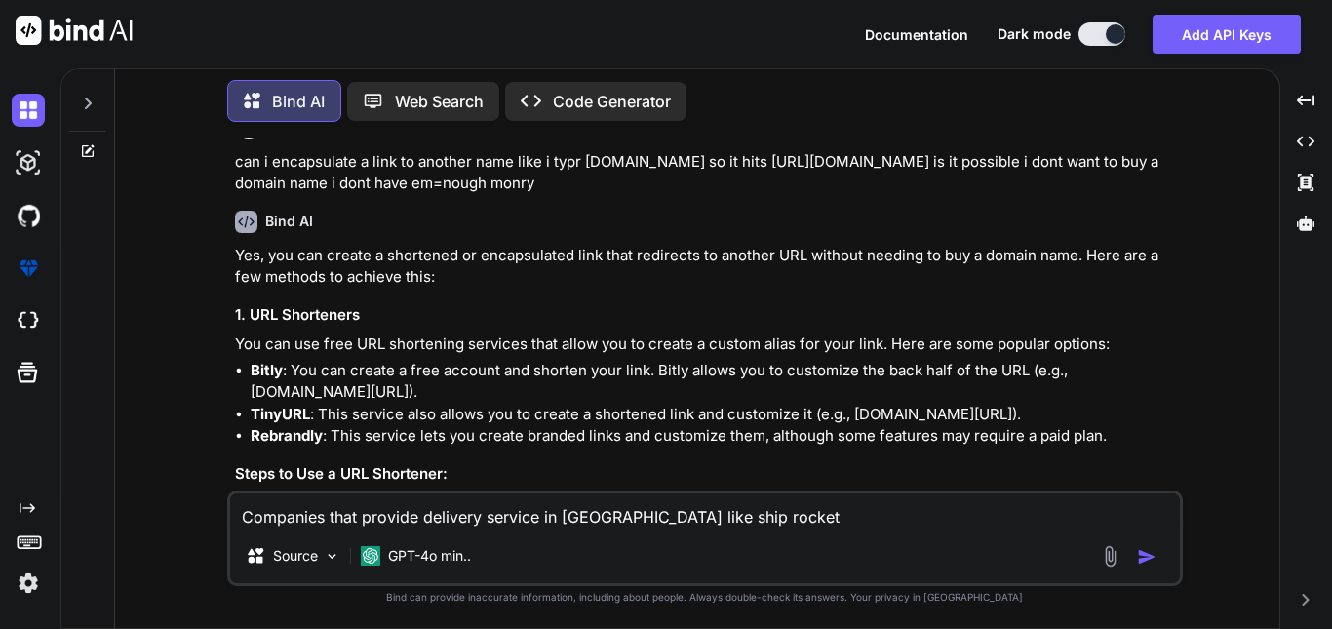
type textarea "Companies that provide delivery service in [GEOGRAPHIC_DATA] like ship rocket,"
type textarea "x"
type textarea "Companies that provide delivery service in [GEOGRAPHIC_DATA] like ship rocket,"
type textarea "x"
type textarea "Companies that provide delivery service in [GEOGRAPHIC_DATA] like ship rocket, i"
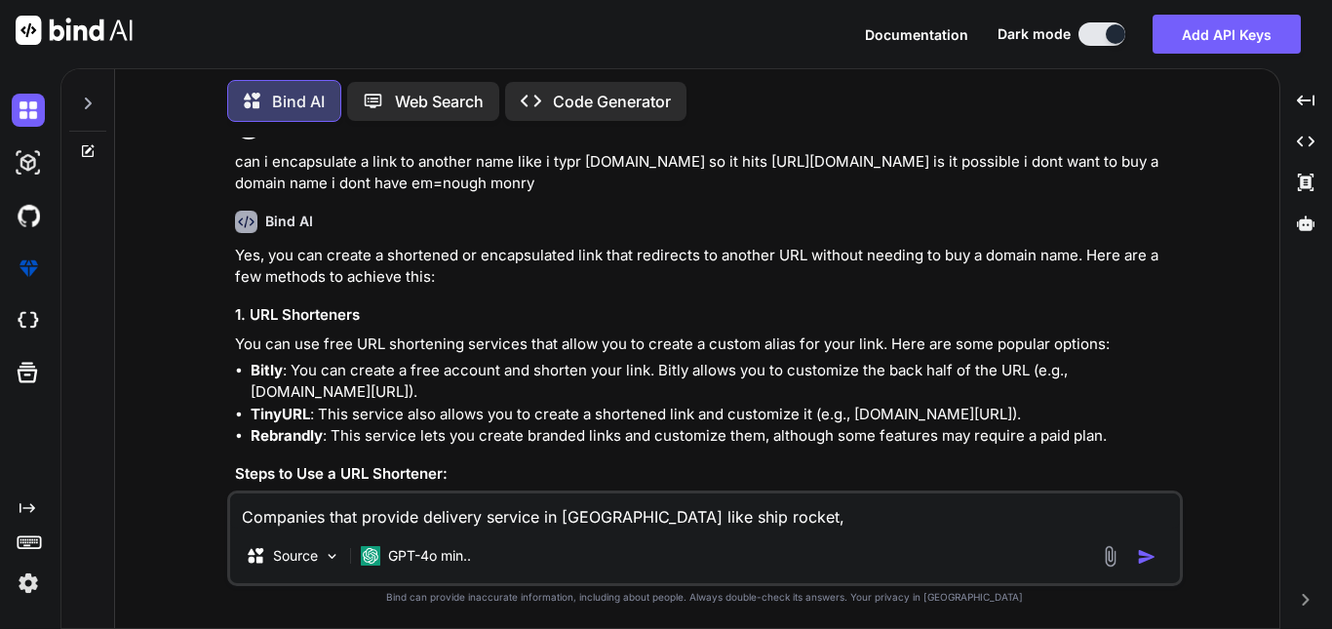
type textarea "x"
type textarea "Companies that provide delivery service in [GEOGRAPHIC_DATA] like ship rocket, i"
type textarea "x"
type textarea "Companies that provide delivery service in [GEOGRAPHIC_DATA] like ship rocket, …"
type textarea "x"
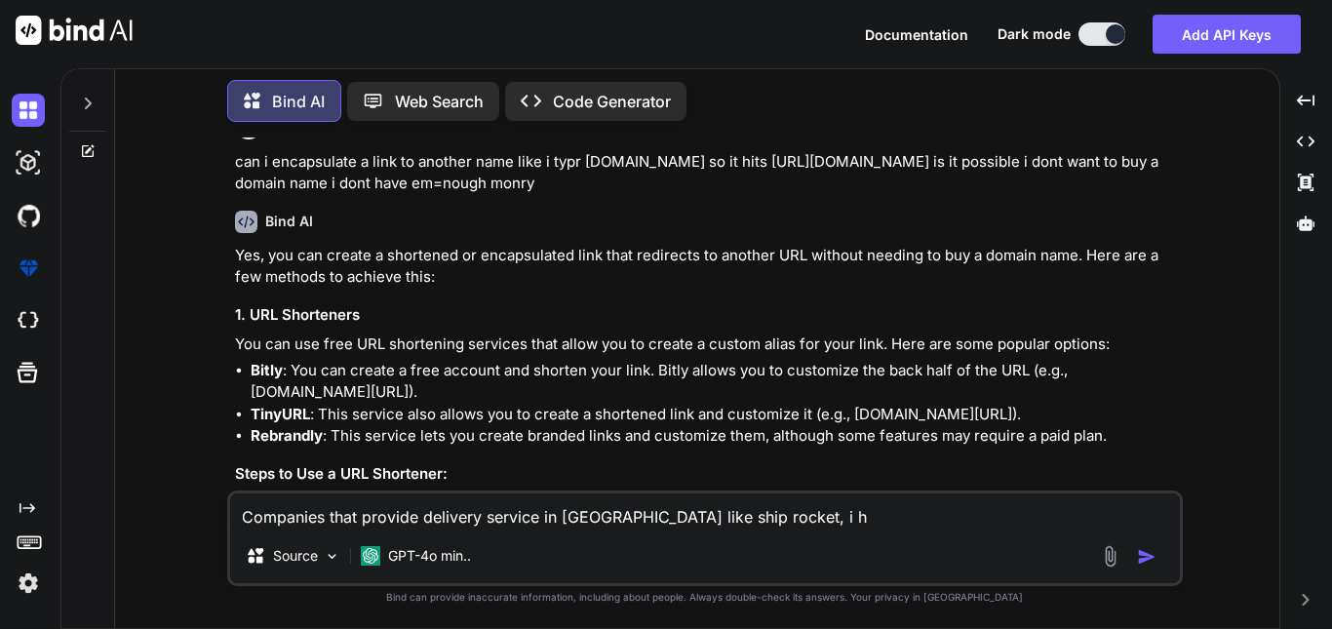
type textarea "Companies that provide delivery service in [GEOGRAPHIC_DATA] like ship rocket, …"
type textarea "x"
type textarea "Companies that provide delivery service in [GEOGRAPHIC_DATA] like ship rocket, …"
type textarea "x"
type textarea "Companies that provide delivery service in [GEOGRAPHIC_DATA] like ship rocket, …"
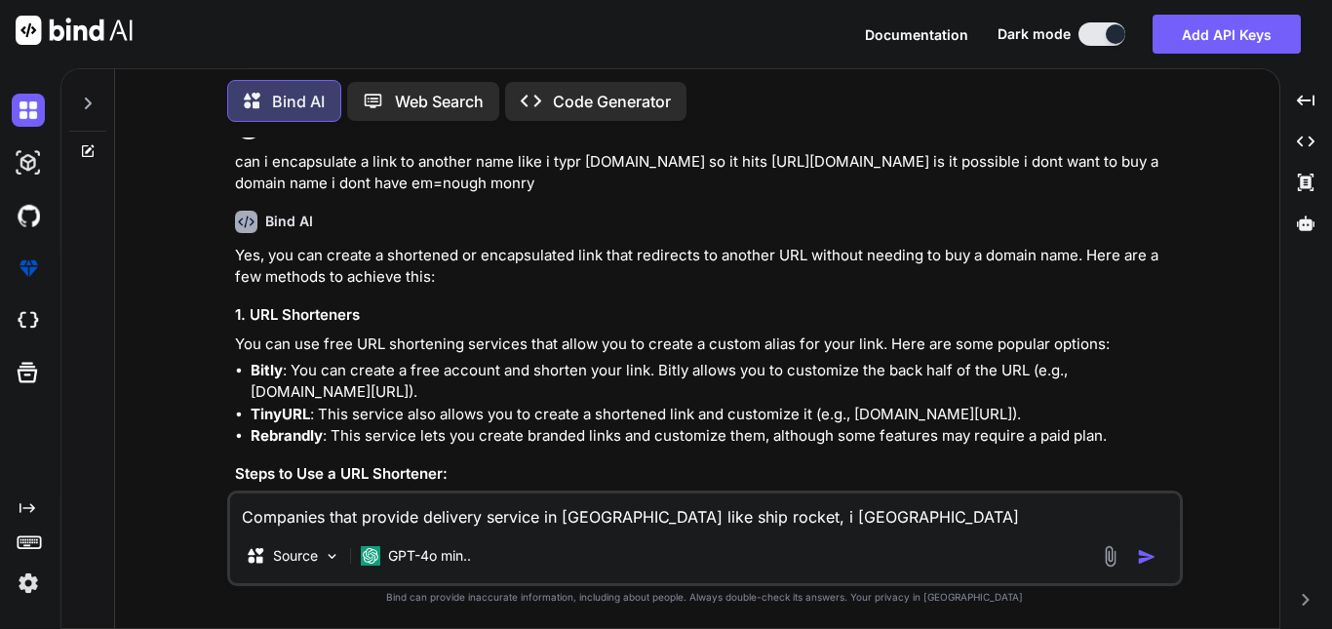
type textarea "x"
type textarea "Companies that provide delivery service in [GEOGRAPHIC_DATA] like ship rocket, …"
type textarea "x"
type textarea "Companies that provide delivery service in [GEOGRAPHIC_DATA] like ship rocket, …"
type textarea "x"
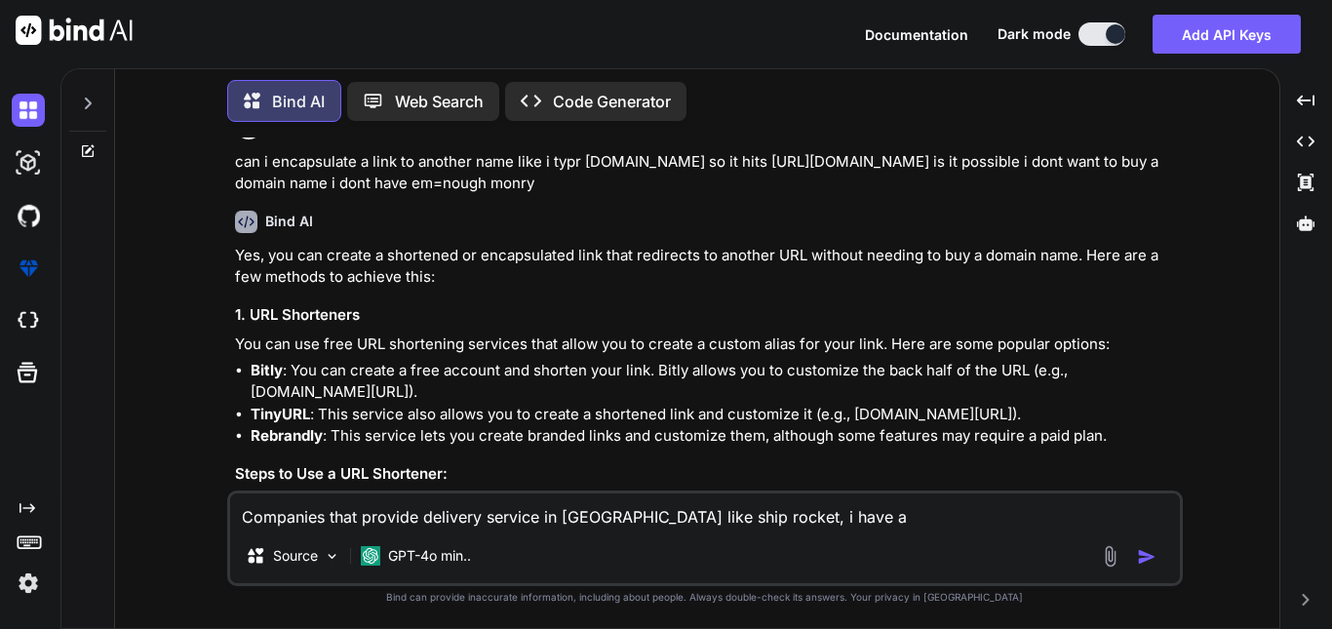
type textarea "Companies that provide delivery service in [GEOGRAPHIC_DATA] like ship rocket, …"
type textarea "x"
type textarea "Companies that provide delivery service in [GEOGRAPHIC_DATA] like ship rocket, …"
type textarea "x"
type textarea "Companies that provide delivery service in [GEOGRAPHIC_DATA] like ship rocket, …"
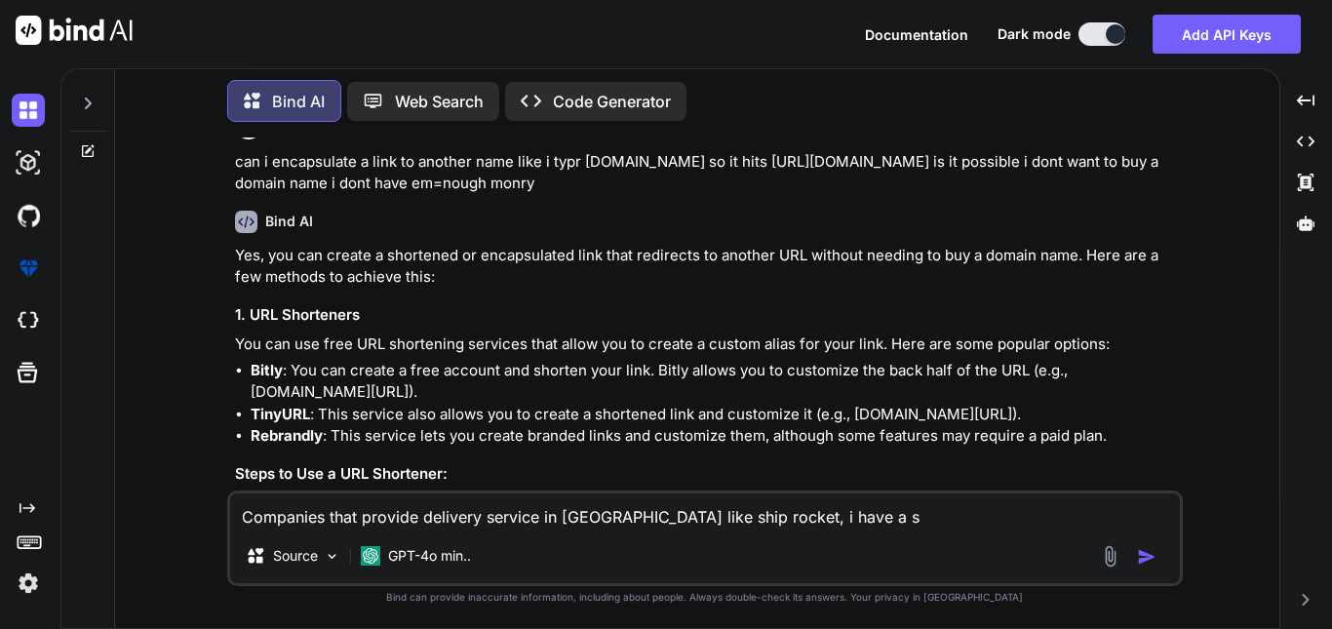
type textarea "x"
type textarea "Companies that provide delivery service in [GEOGRAPHIC_DATA] like ship rocket, …"
type textarea "x"
type textarea "Companies that provide delivery service in [GEOGRAPHIC_DATA] like ship rocket, …"
type textarea "x"
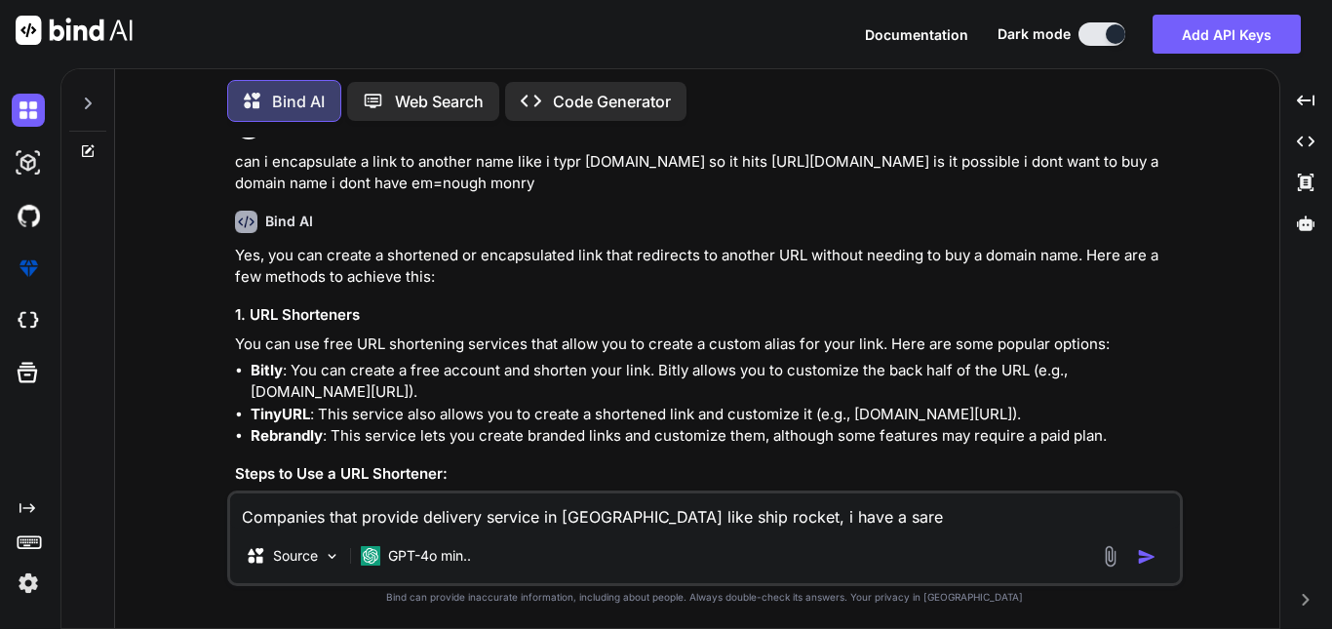
type textarea "Companies that provide delivery service in [GEOGRAPHIC_DATA] like ship rocket, …"
type textarea "x"
type textarea "Companies that provide delivery service in [GEOGRAPHIC_DATA] like ship rocket, …"
type textarea "x"
type textarea "Companies that provide delivery service in [GEOGRAPHIC_DATA] like ship rocket, …"
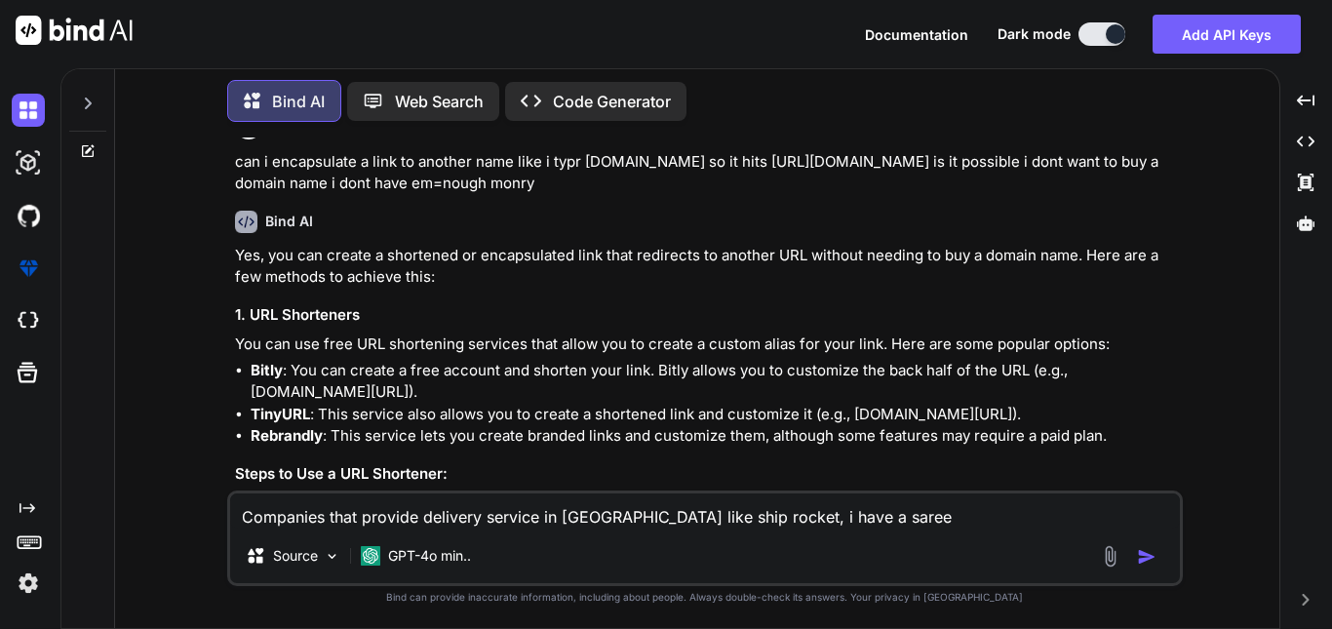
type textarea "x"
type textarea "Companies that provide delivery service in [GEOGRAPHIC_DATA] like ship rocket, …"
type textarea "x"
type textarea "Companies that provide delivery service in [GEOGRAPHIC_DATA] like ship rocket, …"
type textarea "x"
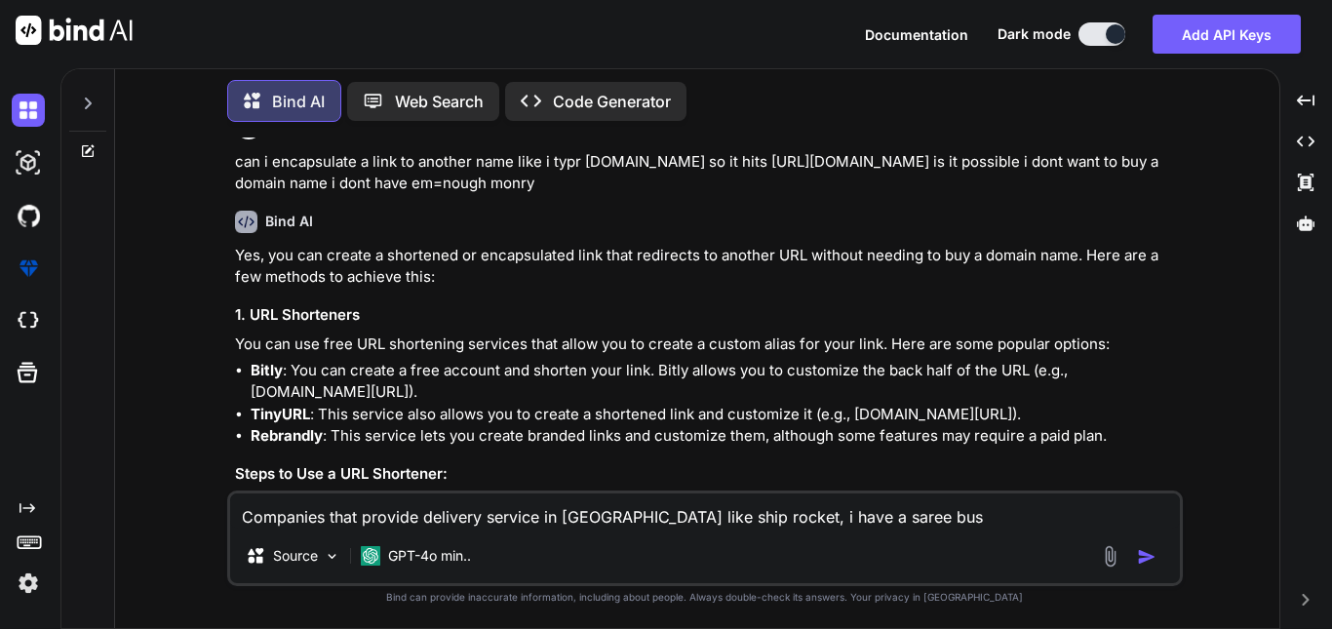
type textarea "Companies that provide delivery service in [GEOGRAPHIC_DATA] like ship rocket, …"
type textarea "x"
type textarea "Companies that provide delivery service in [GEOGRAPHIC_DATA] like ship rocket, …"
type textarea "x"
type textarea "Companies that provide delivery service in [GEOGRAPHIC_DATA] like ship rocket, …"
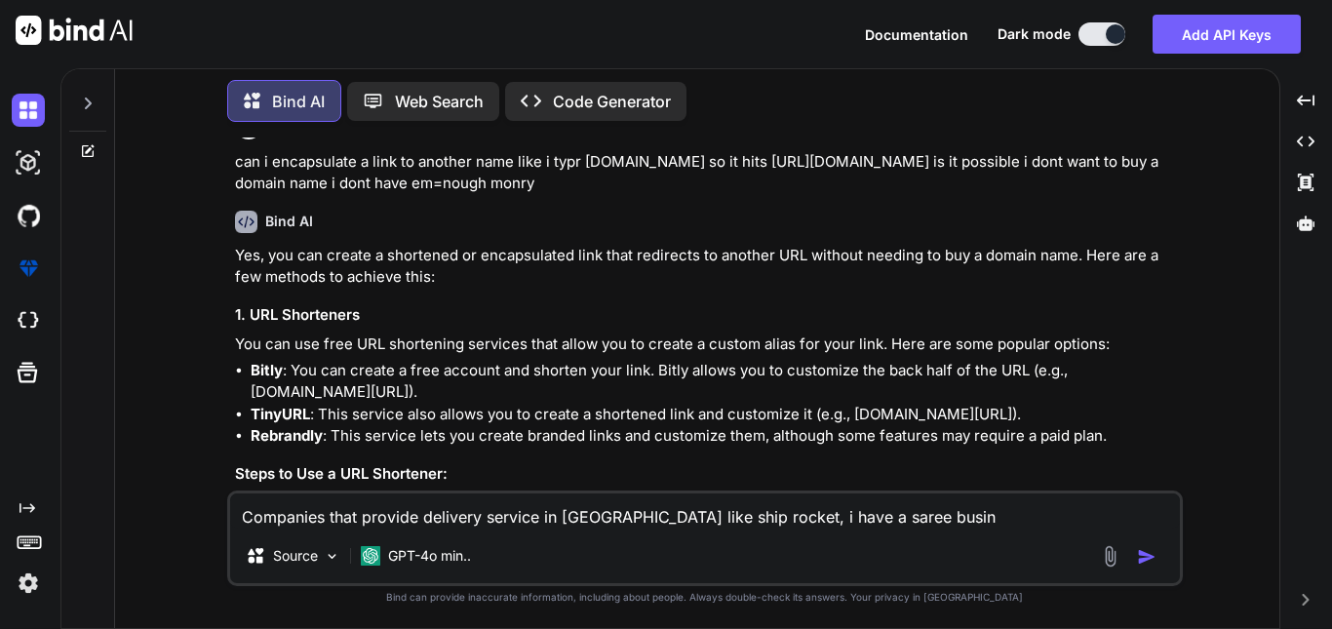
type textarea "x"
type textarea "Companies that provide delivery service in [GEOGRAPHIC_DATA] like ship rocket, …"
type textarea "x"
type textarea "Companies that provide delivery service in [GEOGRAPHIC_DATA] like ship rocket, …"
type textarea "x"
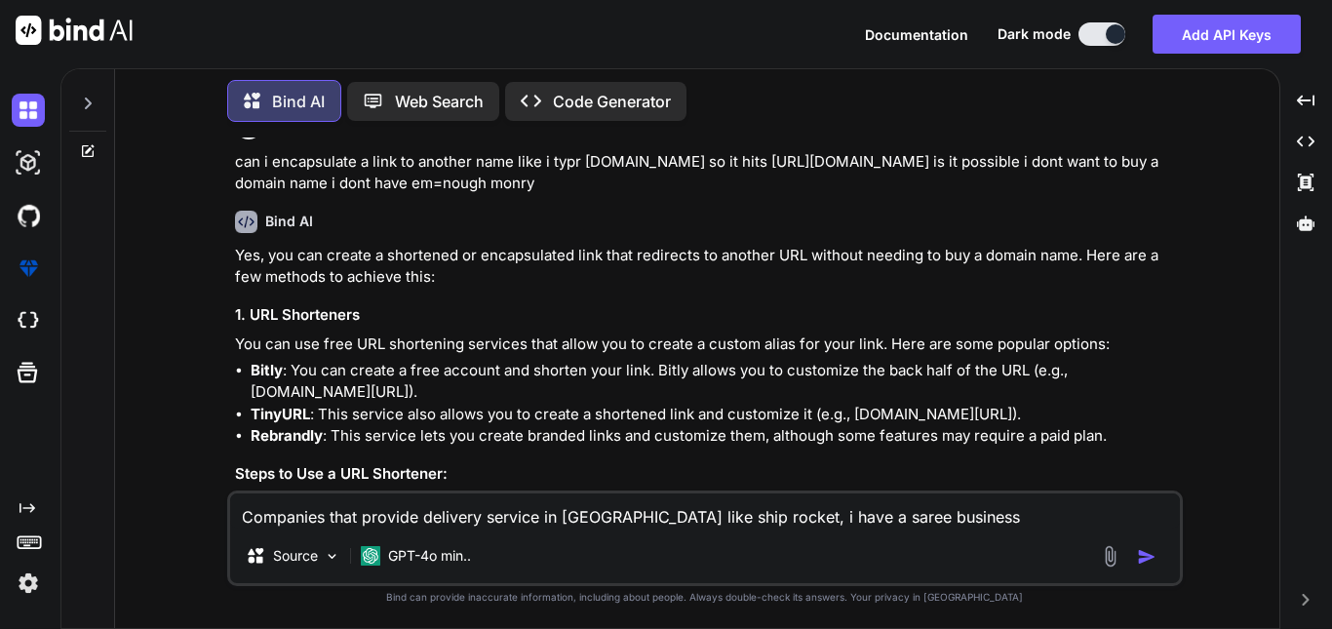
type textarea "Companies that provide delivery service in [GEOGRAPHIC_DATA] like ship rocket, …"
type textarea "x"
type textarea "Companies that provide delivery service in [GEOGRAPHIC_DATA] like ship rocket, …"
type textarea "x"
type textarea "Companies that provide delivery service in [GEOGRAPHIC_DATA] like ship rocket, …"
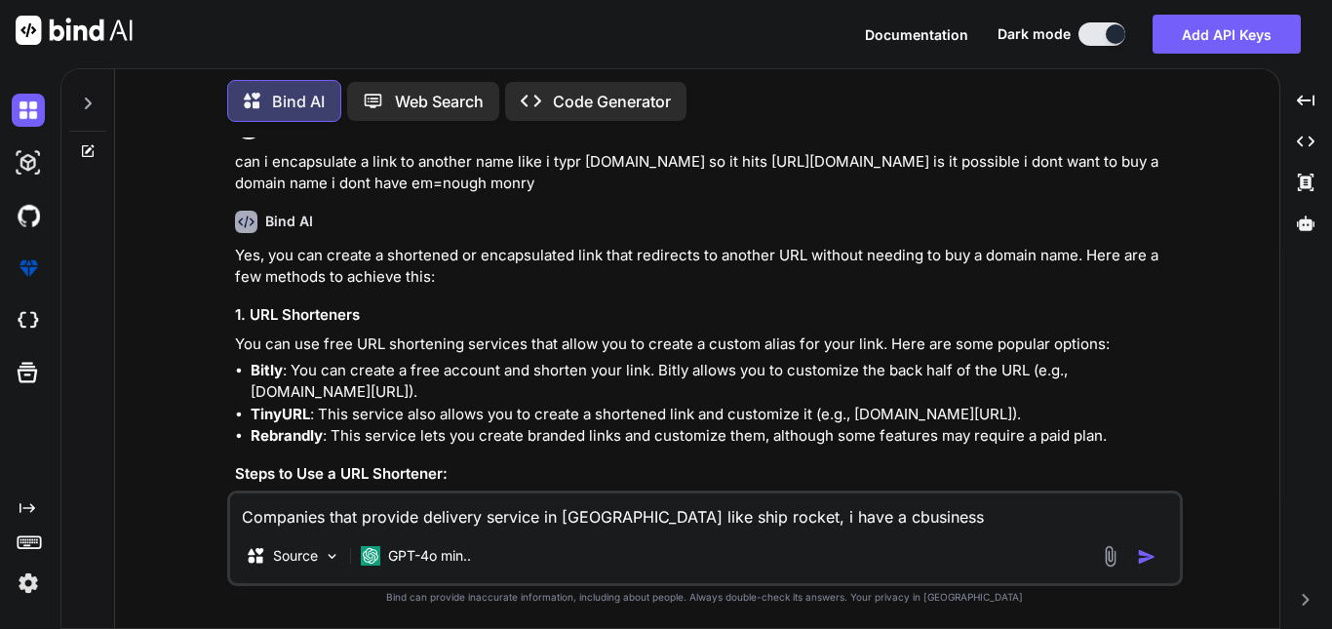
type textarea "x"
type textarea "Companies that provide delivery service in [GEOGRAPHIC_DATA] like ship rocket, …"
type textarea "x"
type textarea "Companies that provide delivery service in [GEOGRAPHIC_DATA] like ship rocket, …"
type textarea "x"
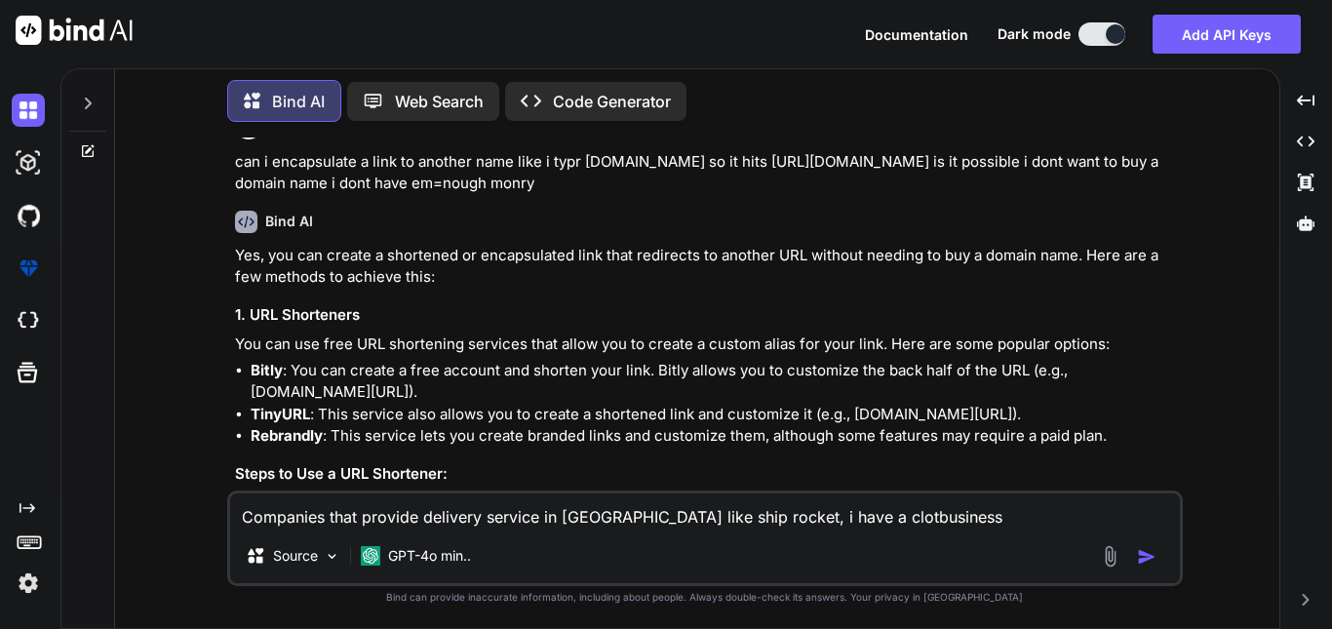
type textarea "Companies that provide delivery service in [GEOGRAPHIC_DATA] like ship rocket, …"
type textarea "x"
type textarea "Companies that provide delivery service in [GEOGRAPHIC_DATA] like ship rocket, …"
type textarea "x"
type textarea "Companies that provide delivery service in [GEOGRAPHIC_DATA] like ship rocket, …"
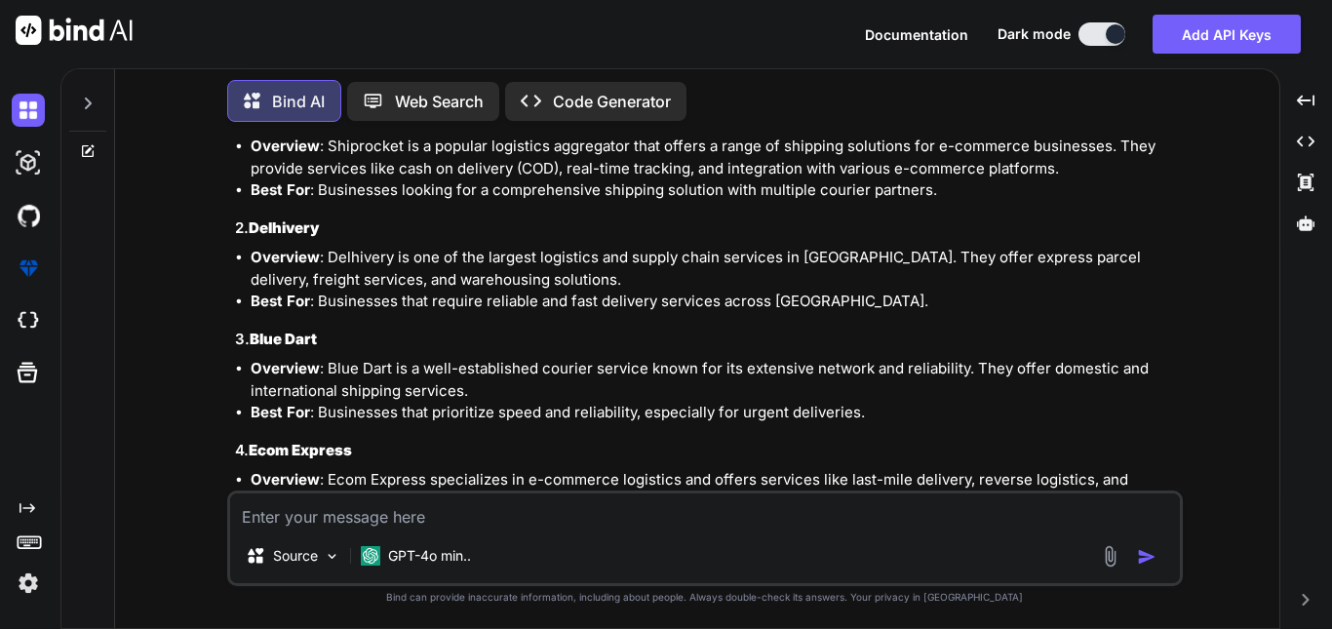
scroll to position [4972, 0]
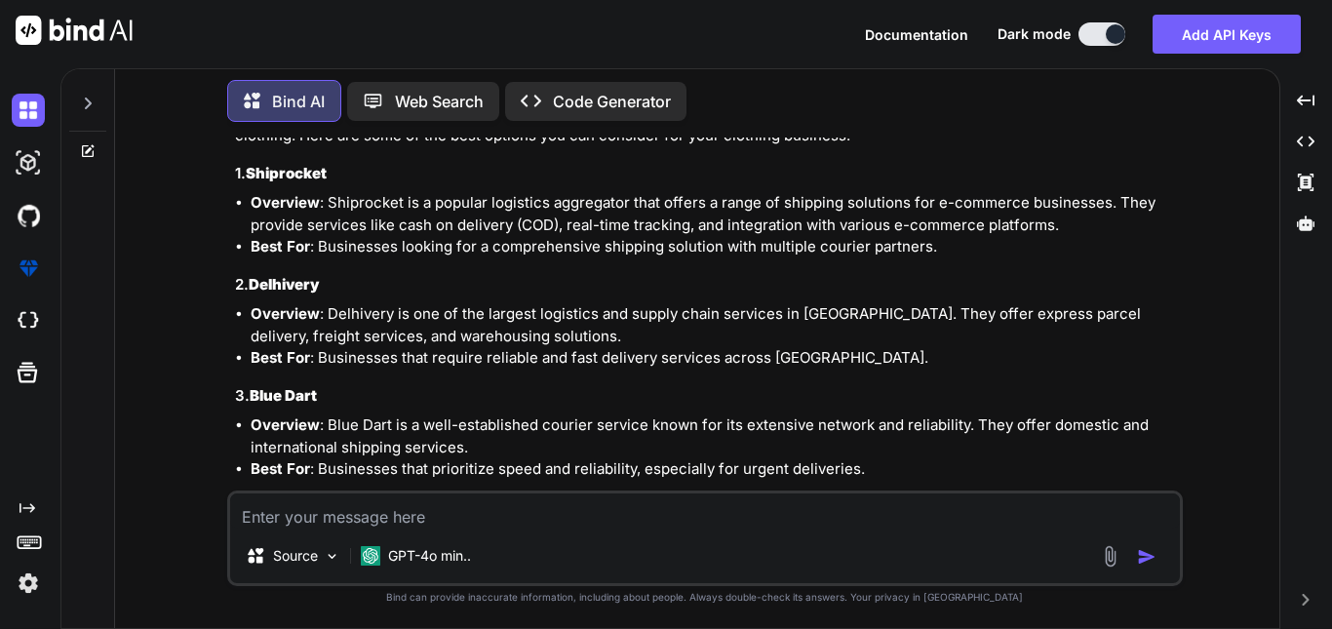
click at [498, 520] on textarea at bounding box center [705, 510] width 950 height 35
paste textarea "how to byu a domain name full process"
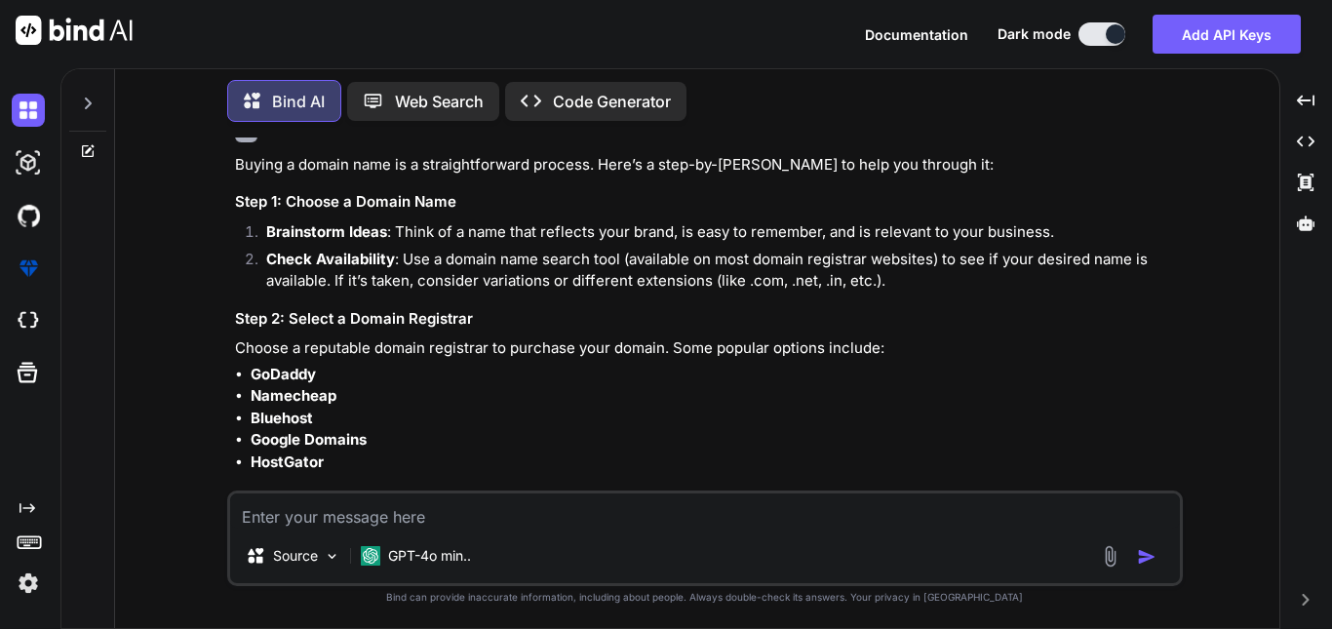
scroll to position [6155, 0]
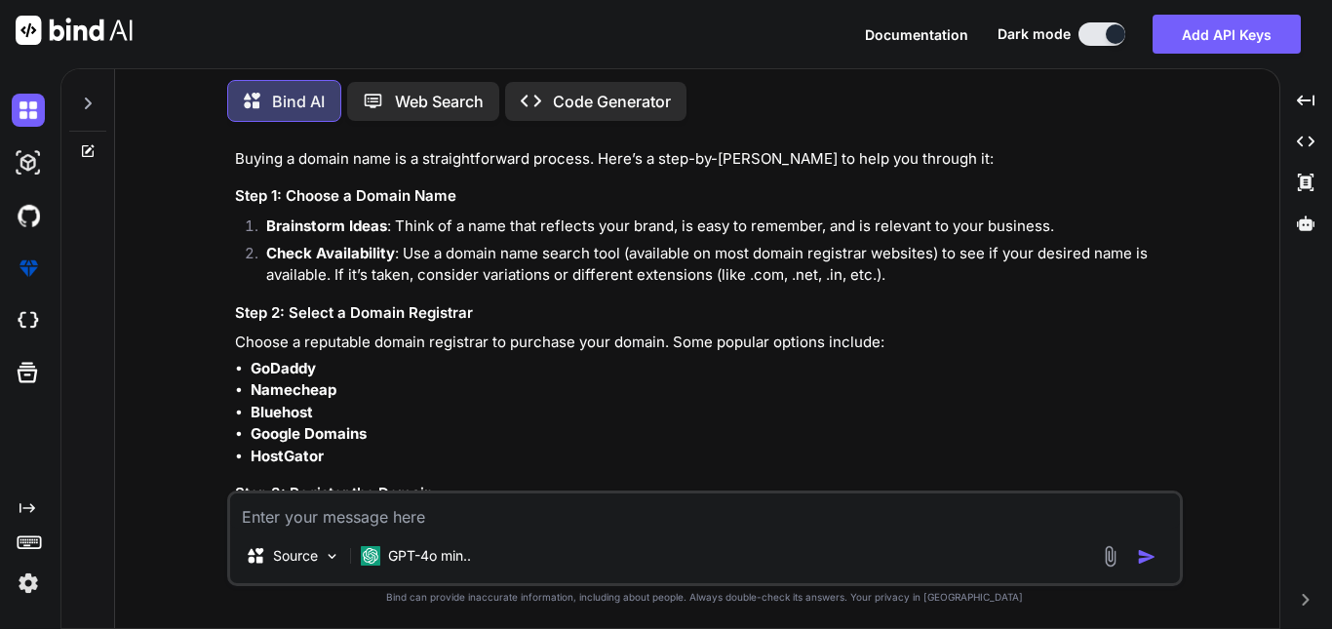
click at [287, 373] on strong "GoDaddy" at bounding box center [283, 368] width 65 height 19
copy strong "GoDaddy"
click at [570, 374] on li "GoDaddy" at bounding box center [715, 369] width 928 height 22
click at [274, 399] on strong "Namecheap" at bounding box center [294, 389] width 86 height 19
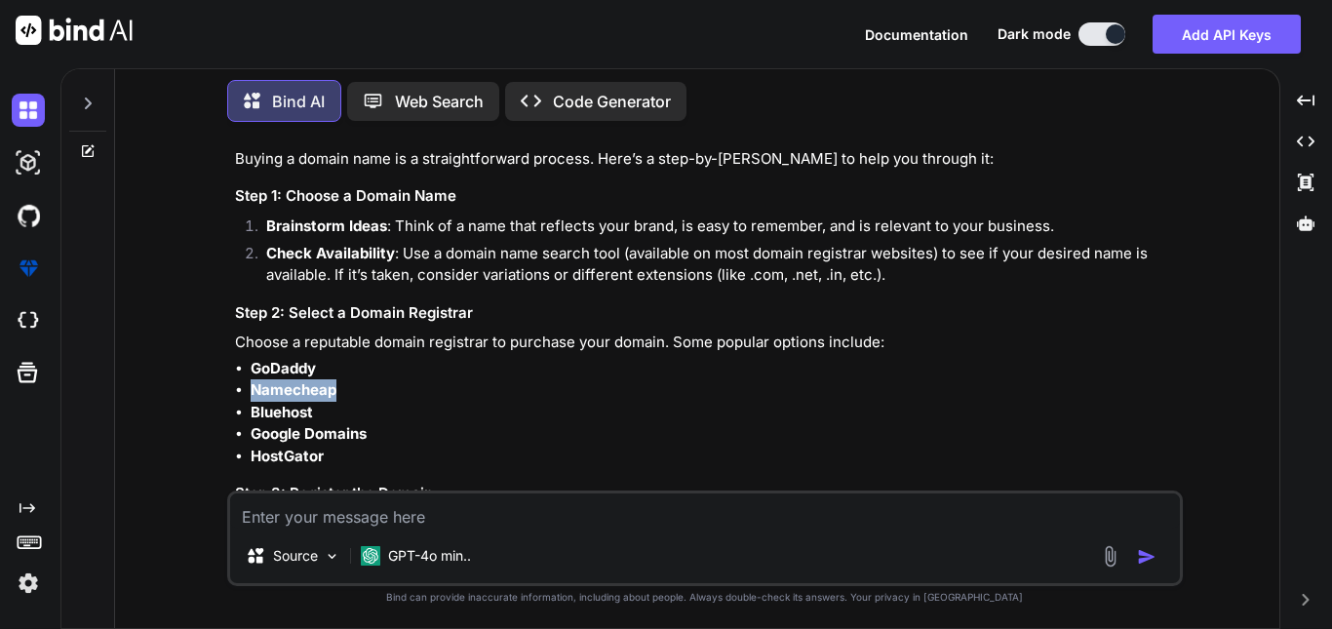
click at [274, 399] on strong "Namecheap" at bounding box center [294, 389] width 86 height 19
copy strong "Namecheap"
click at [282, 420] on strong "Bluehost" at bounding box center [282, 412] width 62 height 19
drag, startPoint x: 372, startPoint y: 440, endPoint x: 251, endPoint y: 440, distance: 120.9
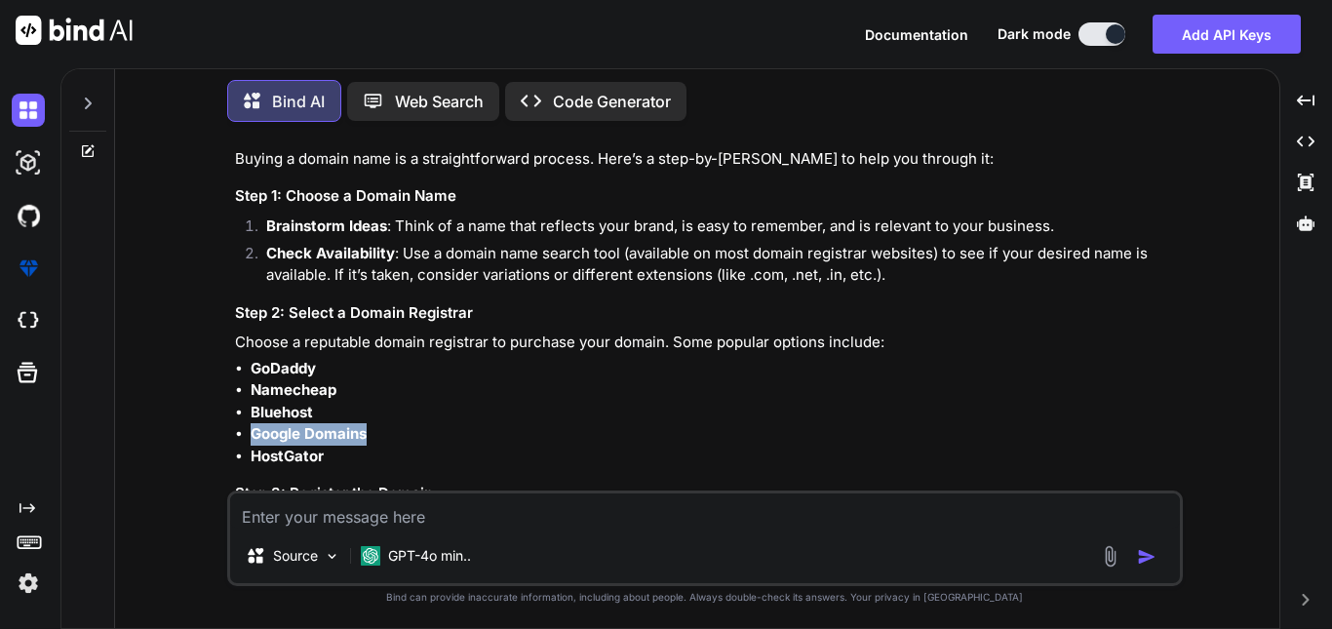
click at [251, 440] on li "Google Domains" at bounding box center [715, 434] width 928 height 22
copy strong "Google Domains"
click at [293, 418] on strong "Bluehost" at bounding box center [282, 412] width 62 height 19
copy strong "Bluehost"
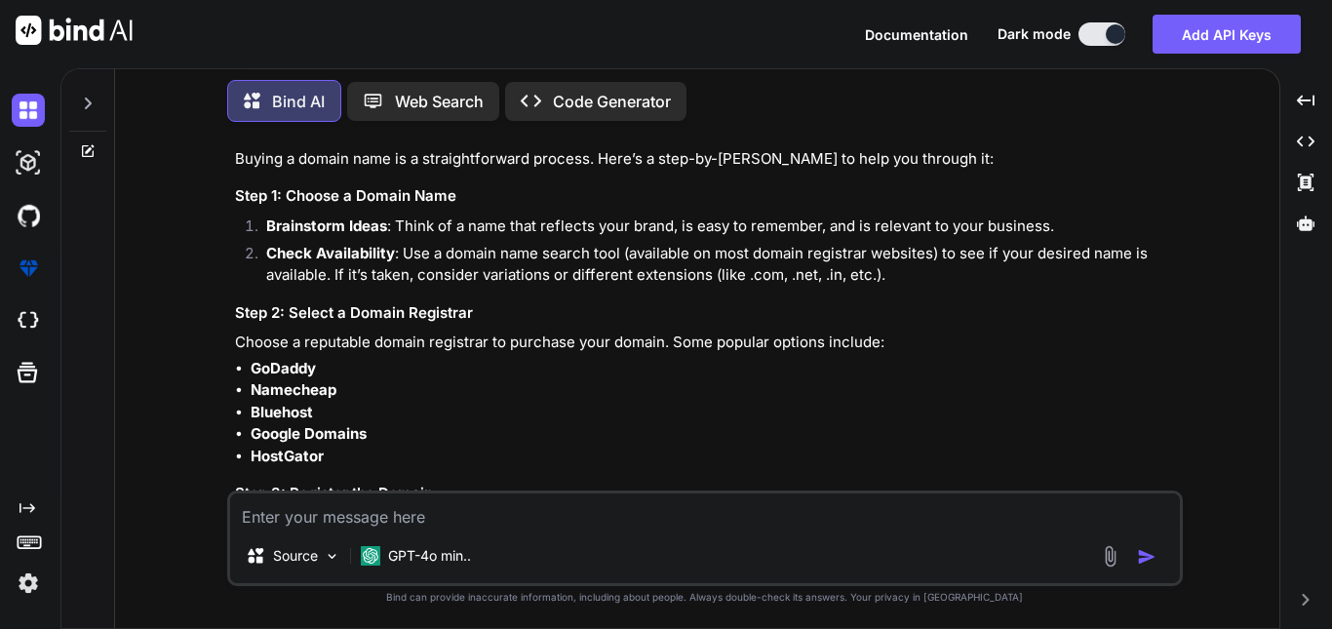
click at [300, 465] on strong "HostGator" at bounding box center [287, 456] width 73 height 19
copy strong "HostGator"
